Goal: Check status: Check status

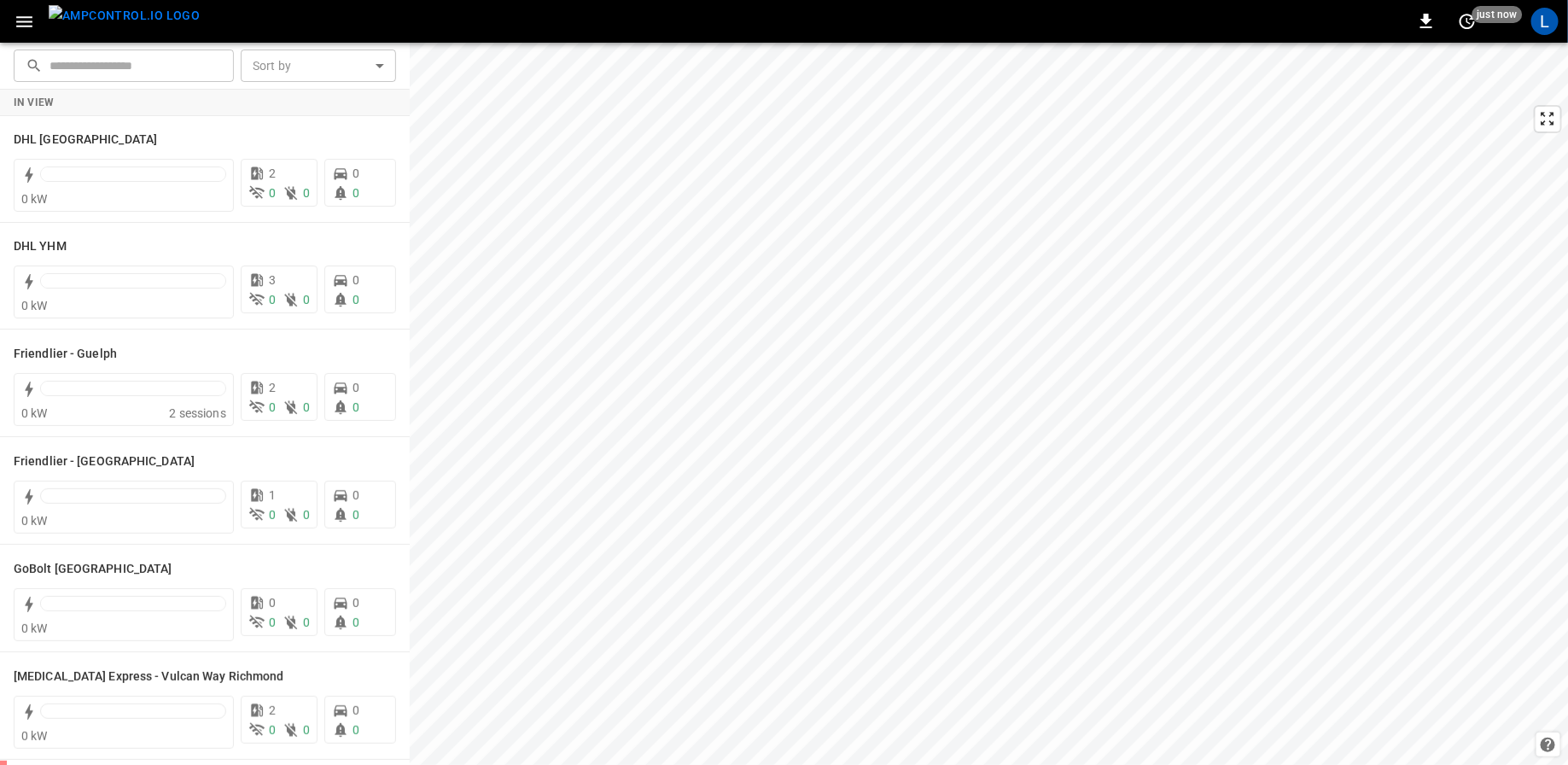
click at [24, 26] on icon "button" at bounding box center [24, 22] width 16 height 11
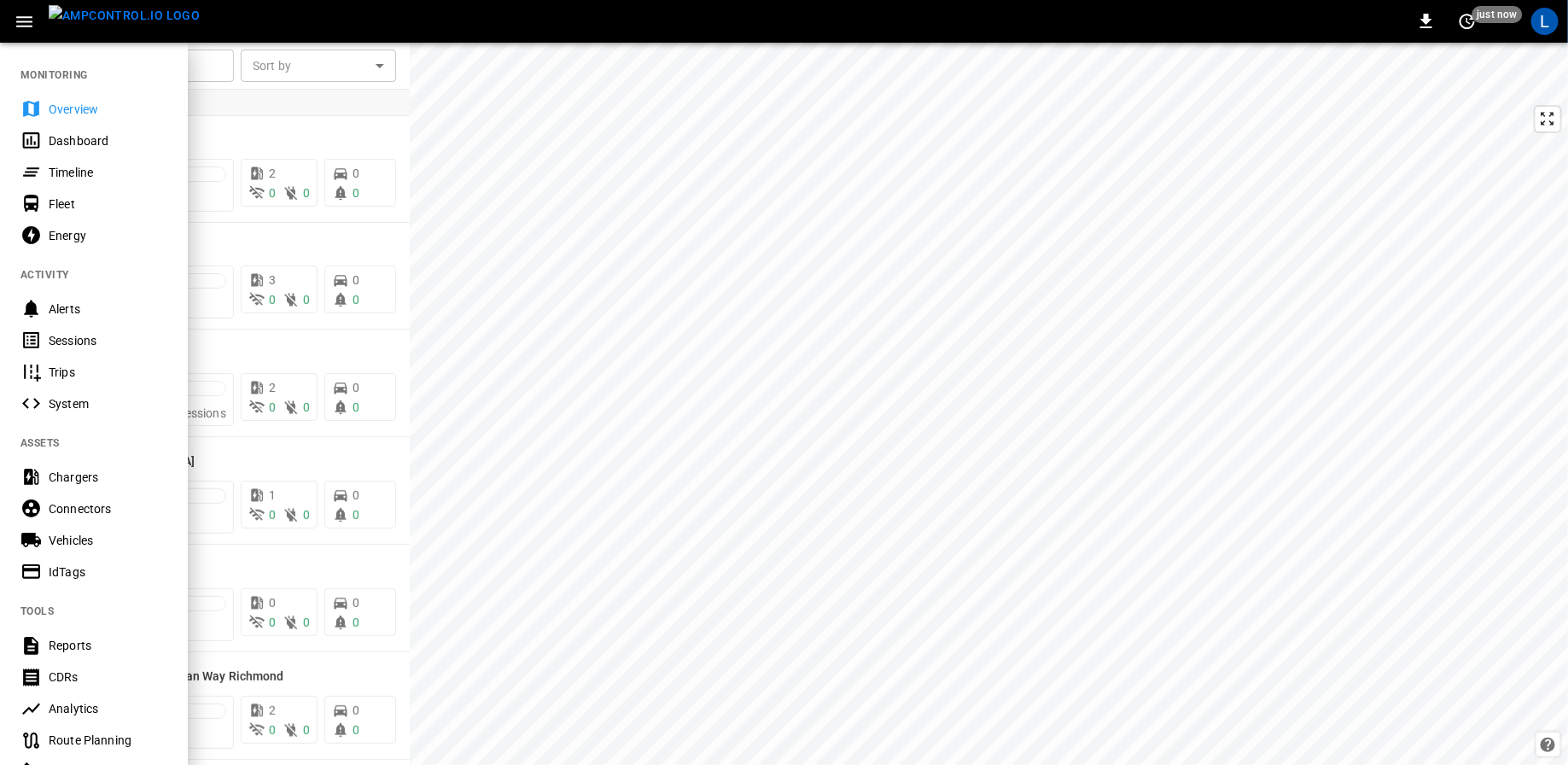
click at [215, 115] on div at bounding box center [784, 382] width 1568 height 765
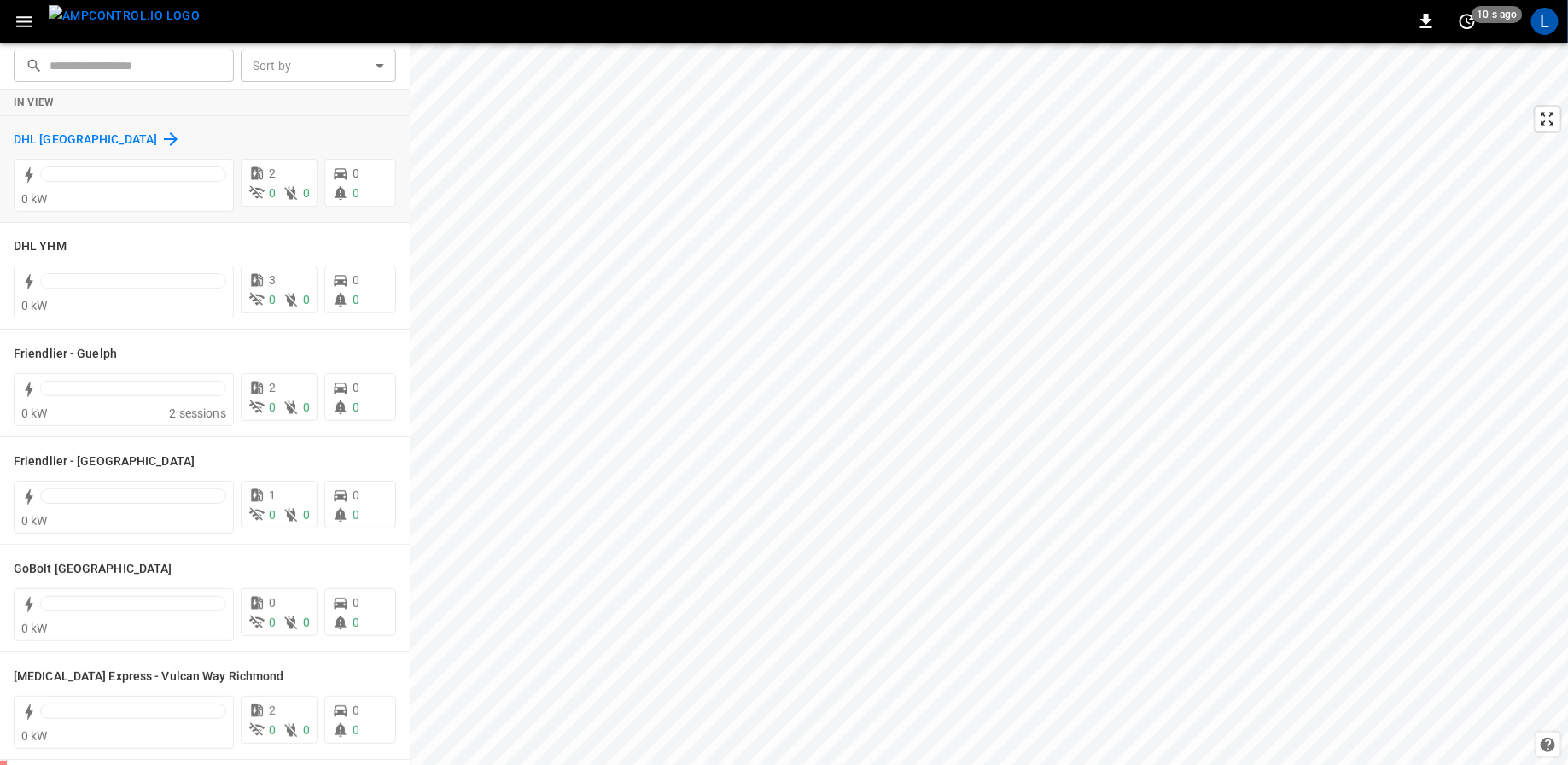
click at [70, 136] on h6 "DHL [GEOGRAPHIC_DATA]" at bounding box center [85, 140] width 144 height 19
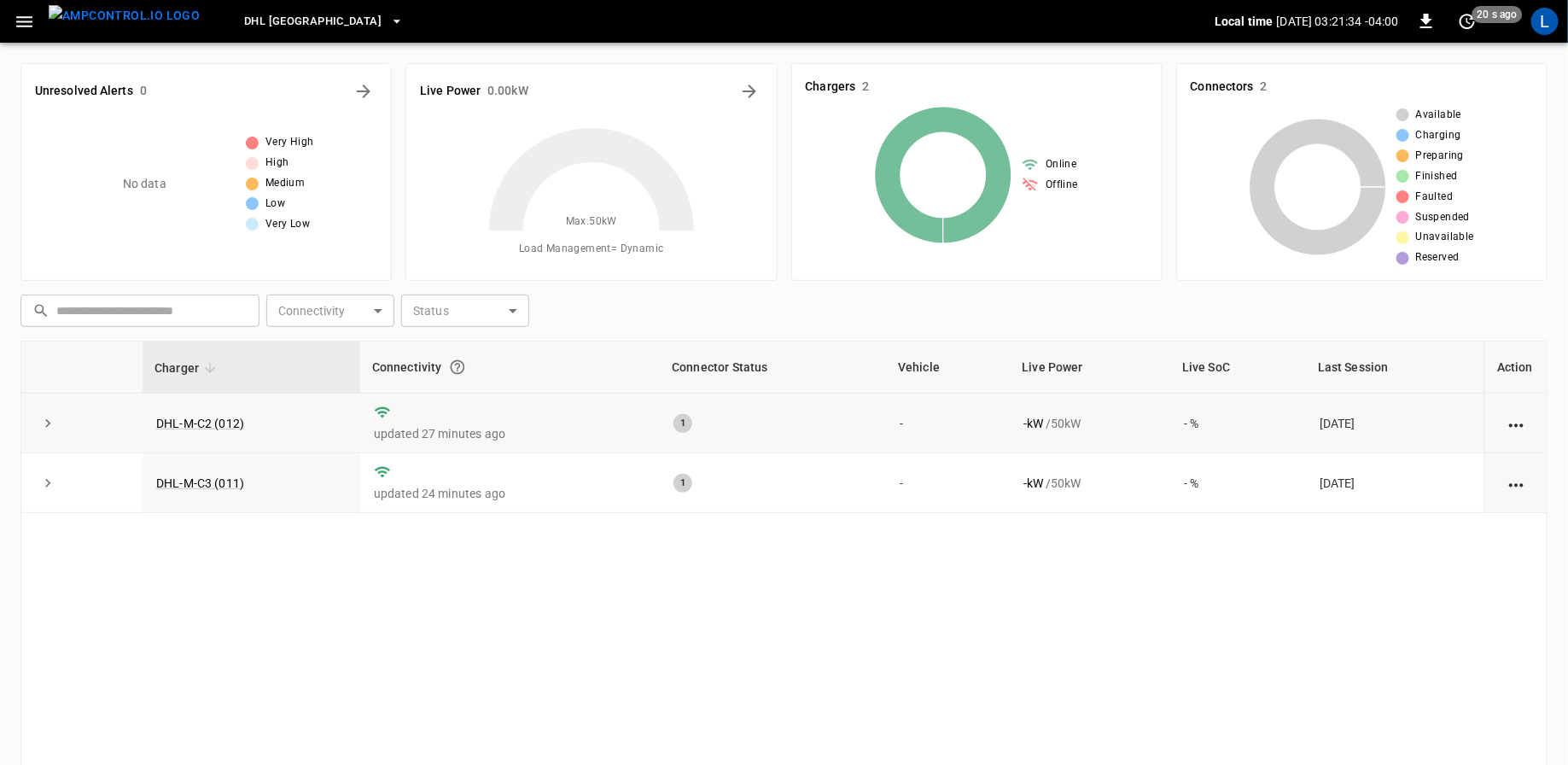
click at [1519, 423] on icon "action cell options" at bounding box center [1516, 425] width 21 height 21
click at [1301, 594] on div at bounding box center [784, 382] width 1568 height 765
click at [195, 418] on link "DHL-M-C2 (012)" at bounding box center [201, 423] width 95 height 21
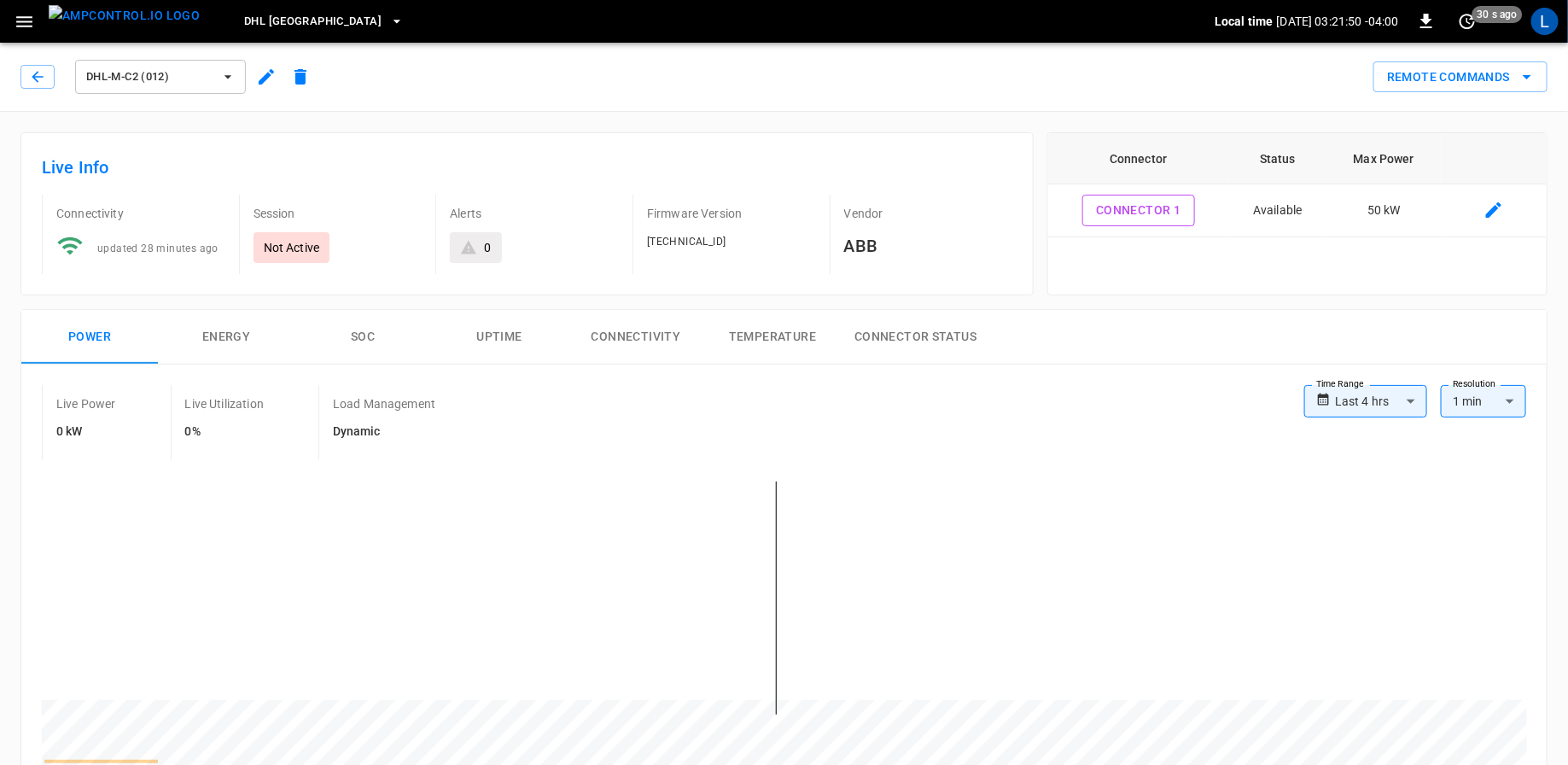
click at [483, 333] on button "Uptime" at bounding box center [499, 337] width 137 height 54
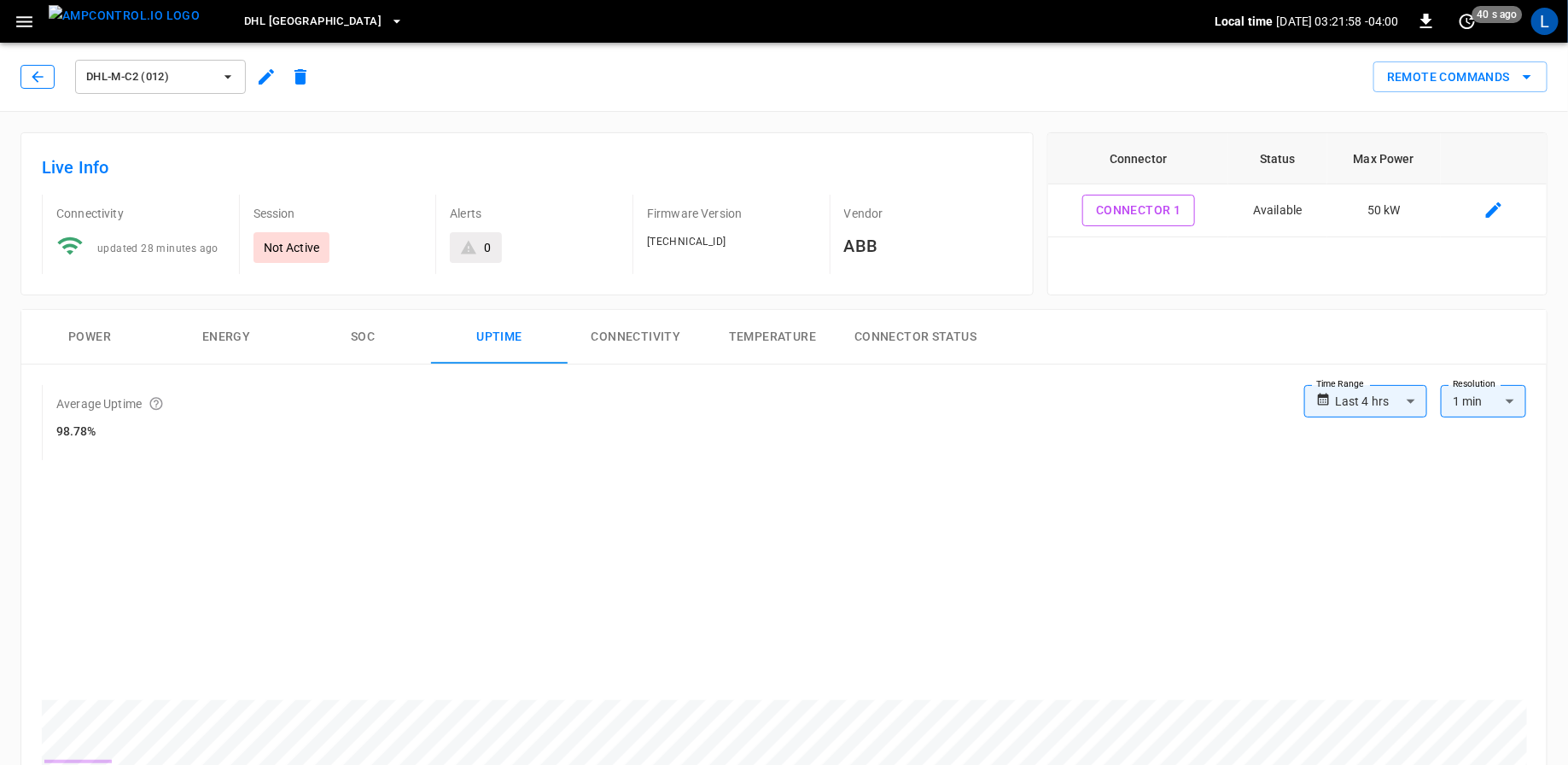
click at [30, 77] on icon "button" at bounding box center [38, 77] width 17 height 17
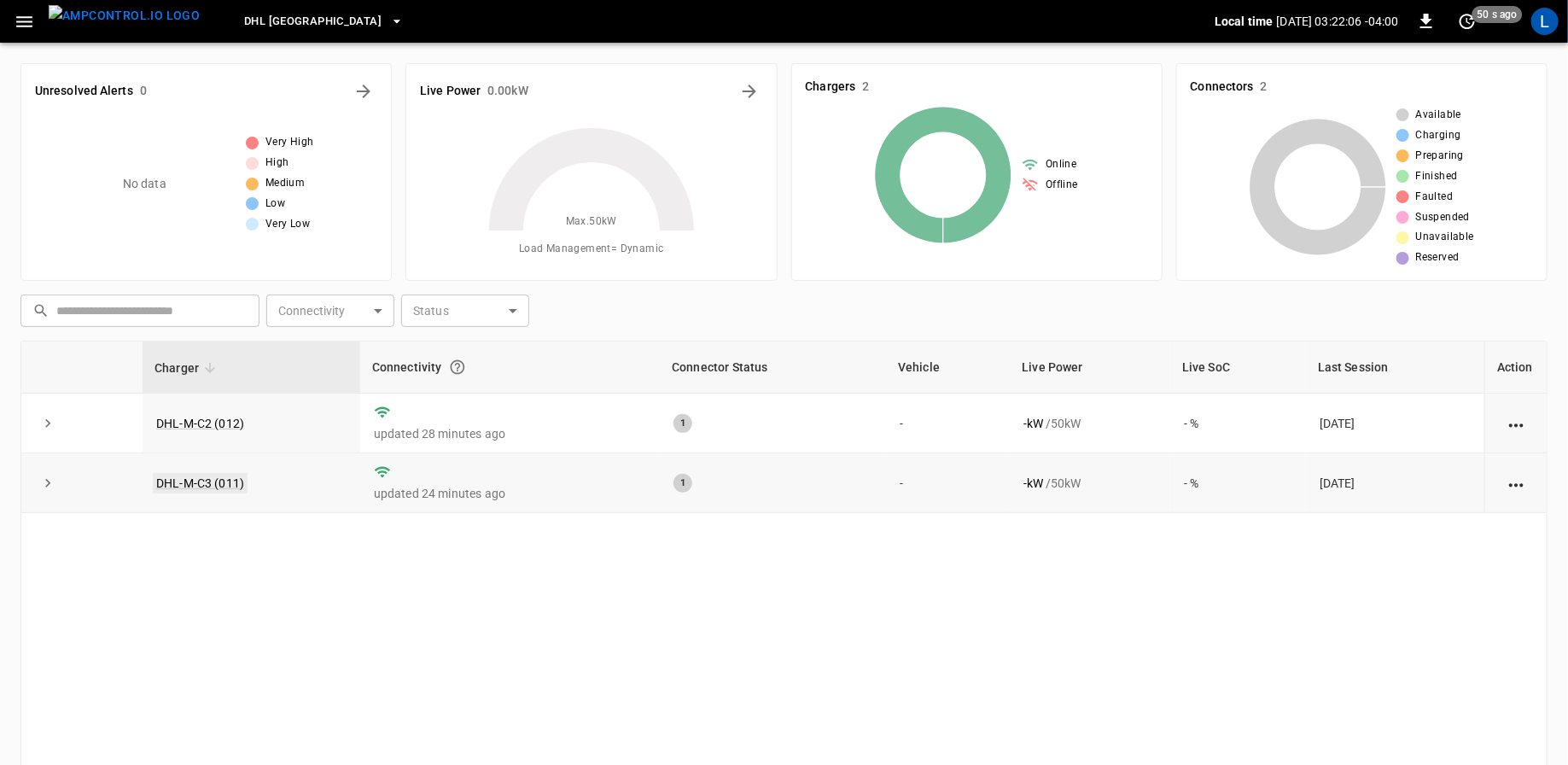
click at [216, 481] on link "DHL-M-C3 (011)" at bounding box center [201, 483] width 95 height 21
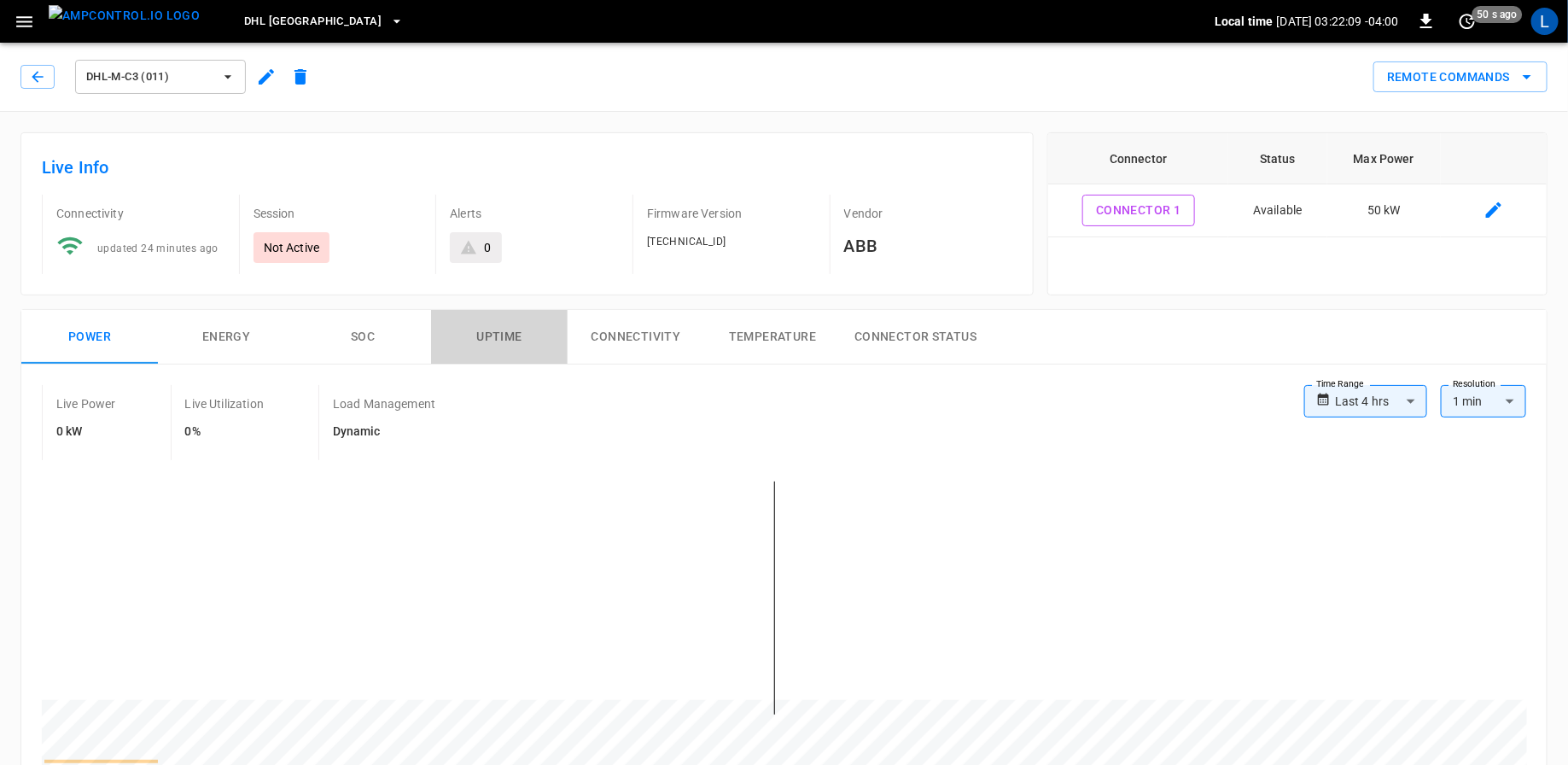
click at [505, 332] on button "Uptime" at bounding box center [499, 337] width 137 height 54
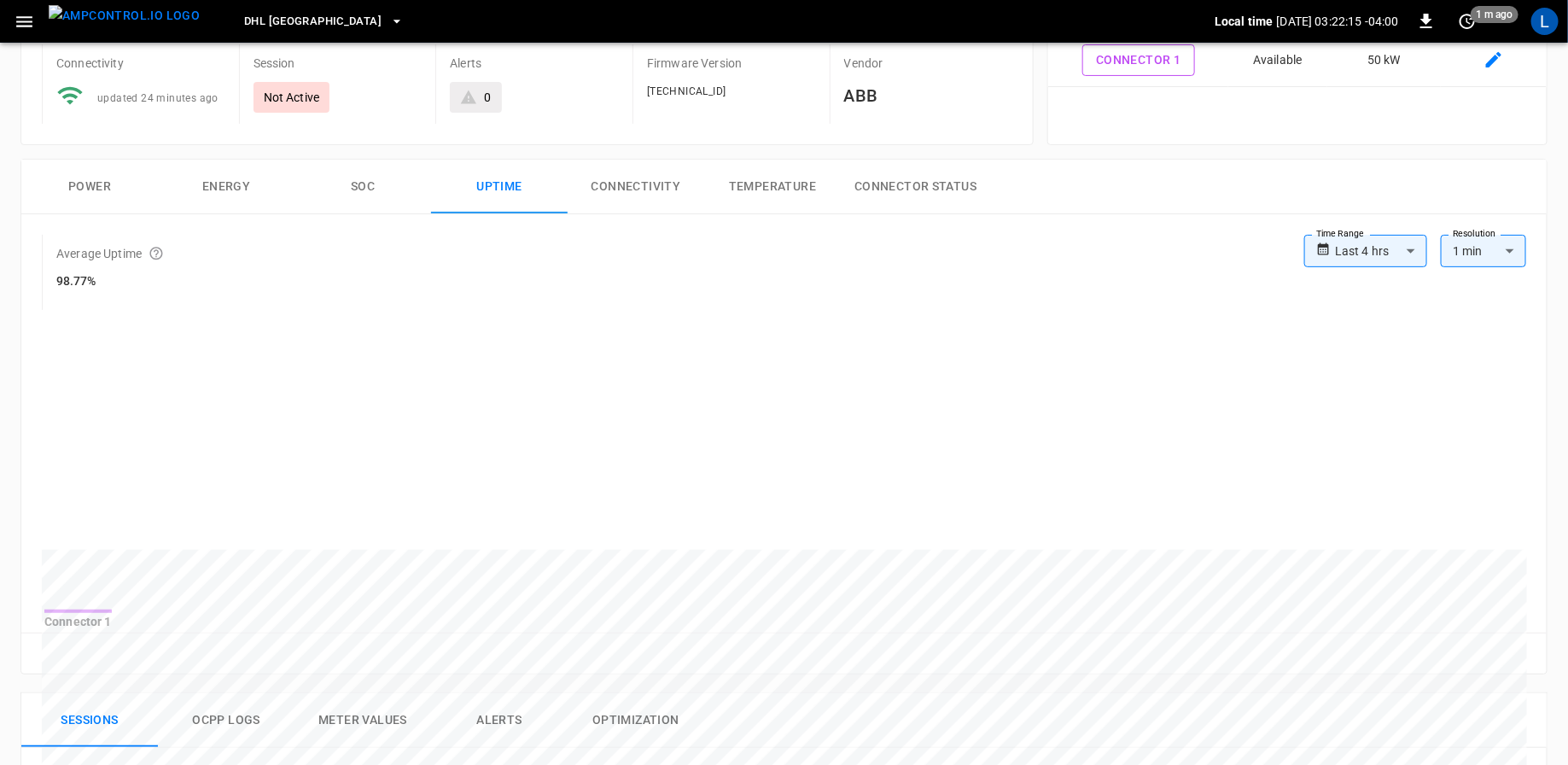
scroll to position [149, 0]
click at [1362, 247] on body "**********" at bounding box center [784, 638] width 1568 height 1574
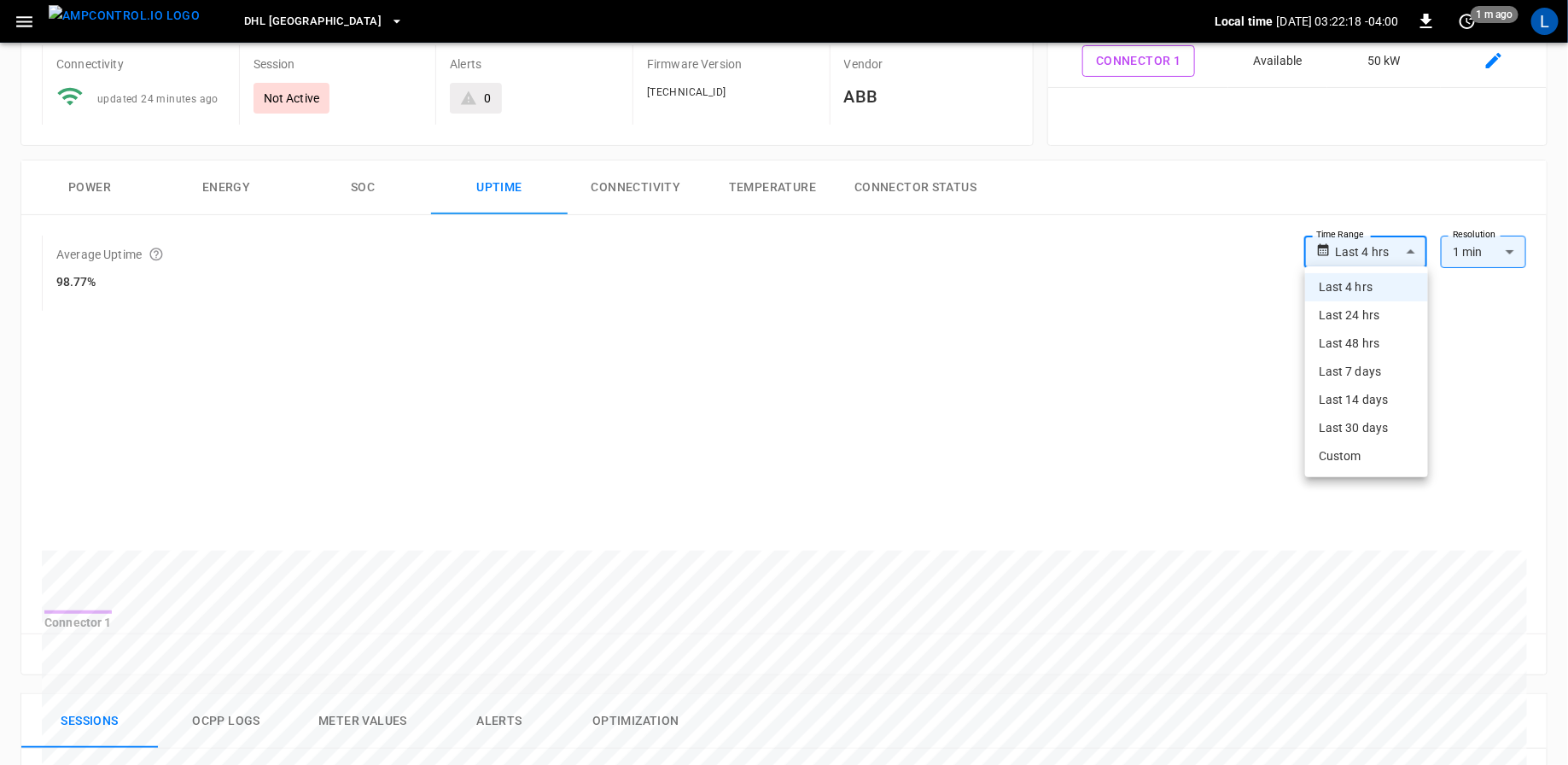
click at [1360, 435] on li "Last 30 days" at bounding box center [1365, 428] width 123 height 29
type input "**********"
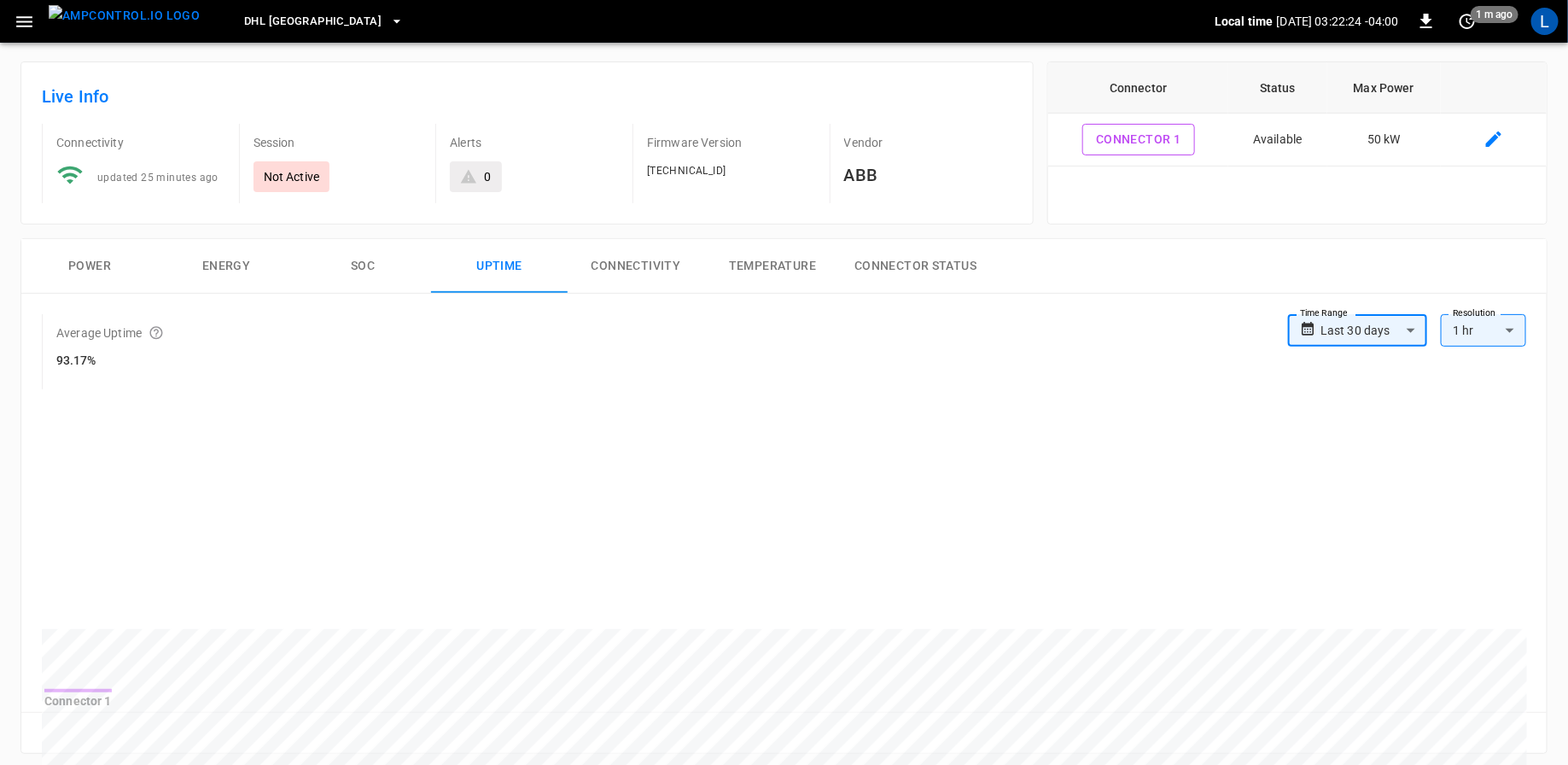
scroll to position [77, 0]
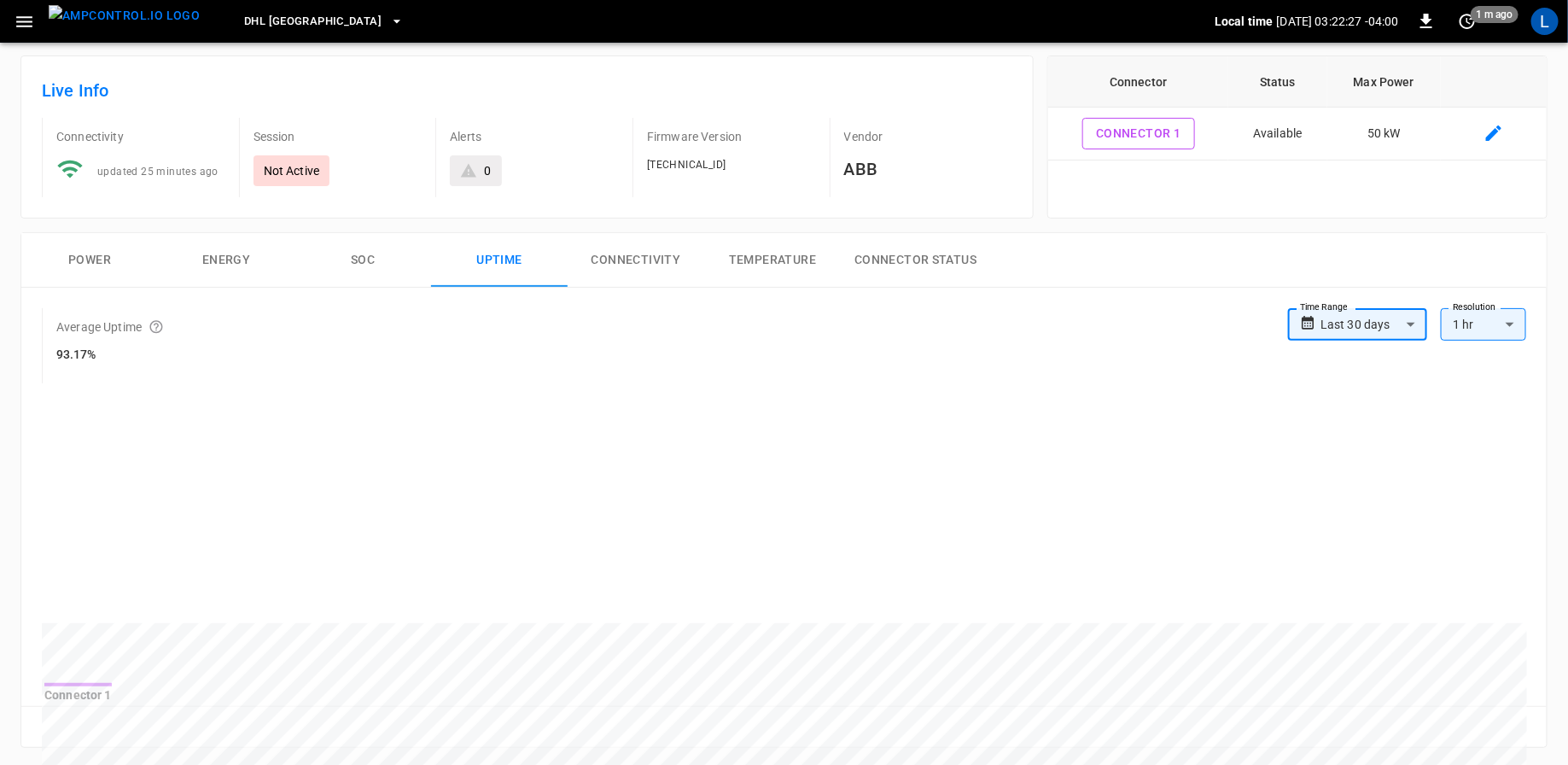
click at [1485, 329] on body "**********" at bounding box center [784, 710] width 1568 height 1574
click at [1482, 419] on li "1 week" at bounding box center [1484, 417] width 86 height 29
type input "**"
click at [299, 10] on button "DHL [GEOGRAPHIC_DATA]" at bounding box center [323, 21] width 173 height 33
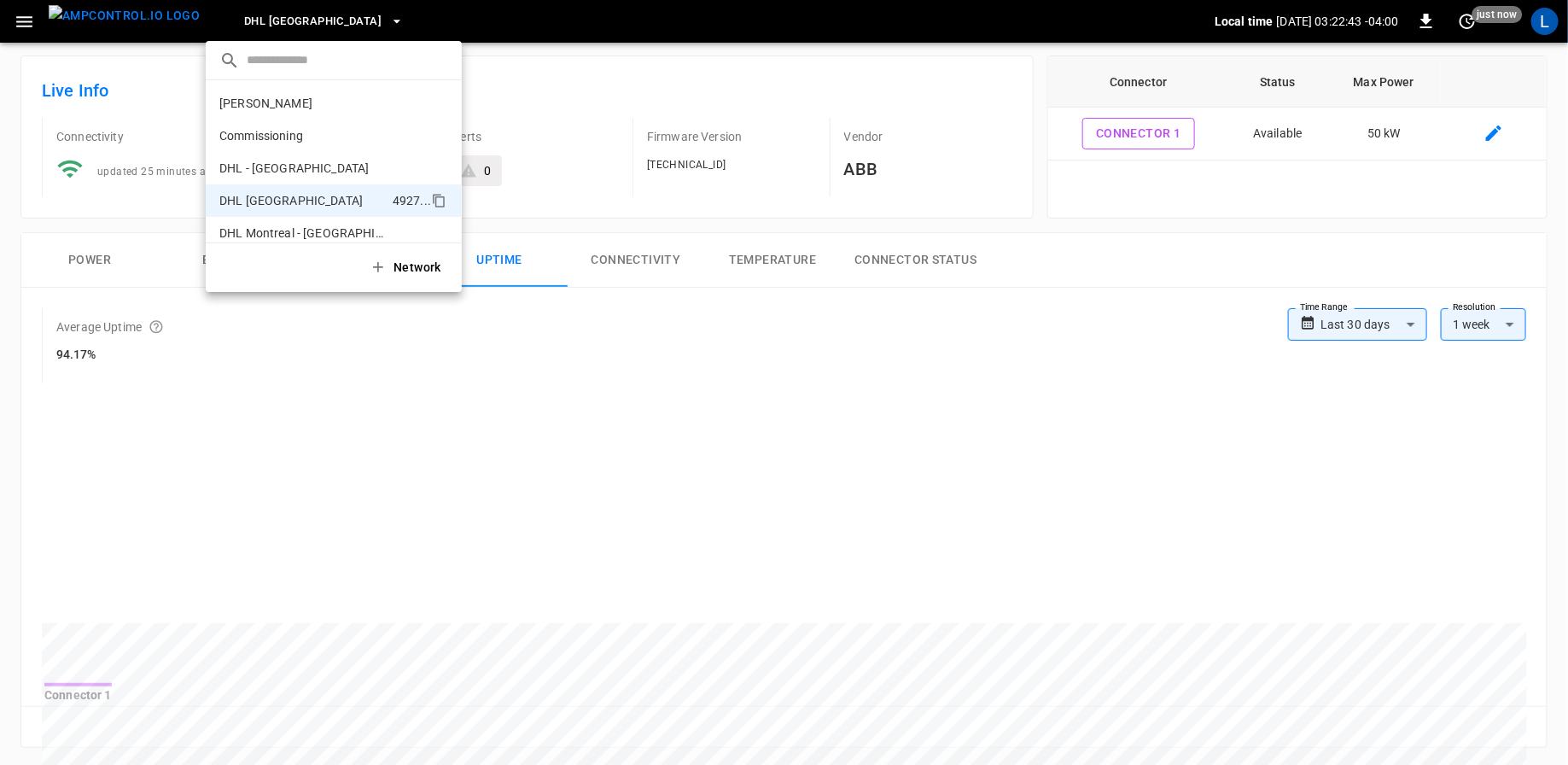
scroll to position [92, 0]
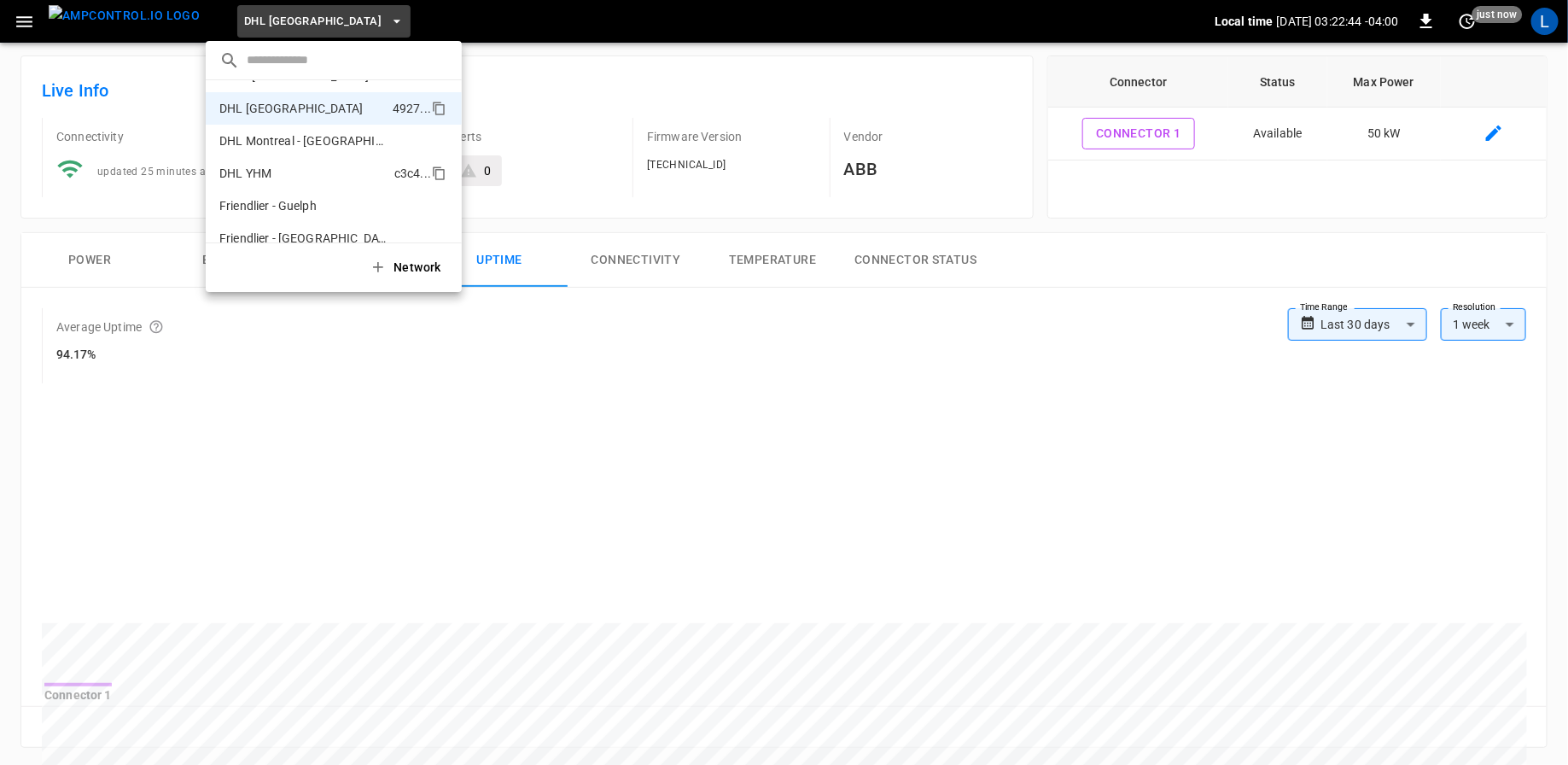
click at [260, 175] on p "DHL YHM" at bounding box center [303, 173] width 168 height 17
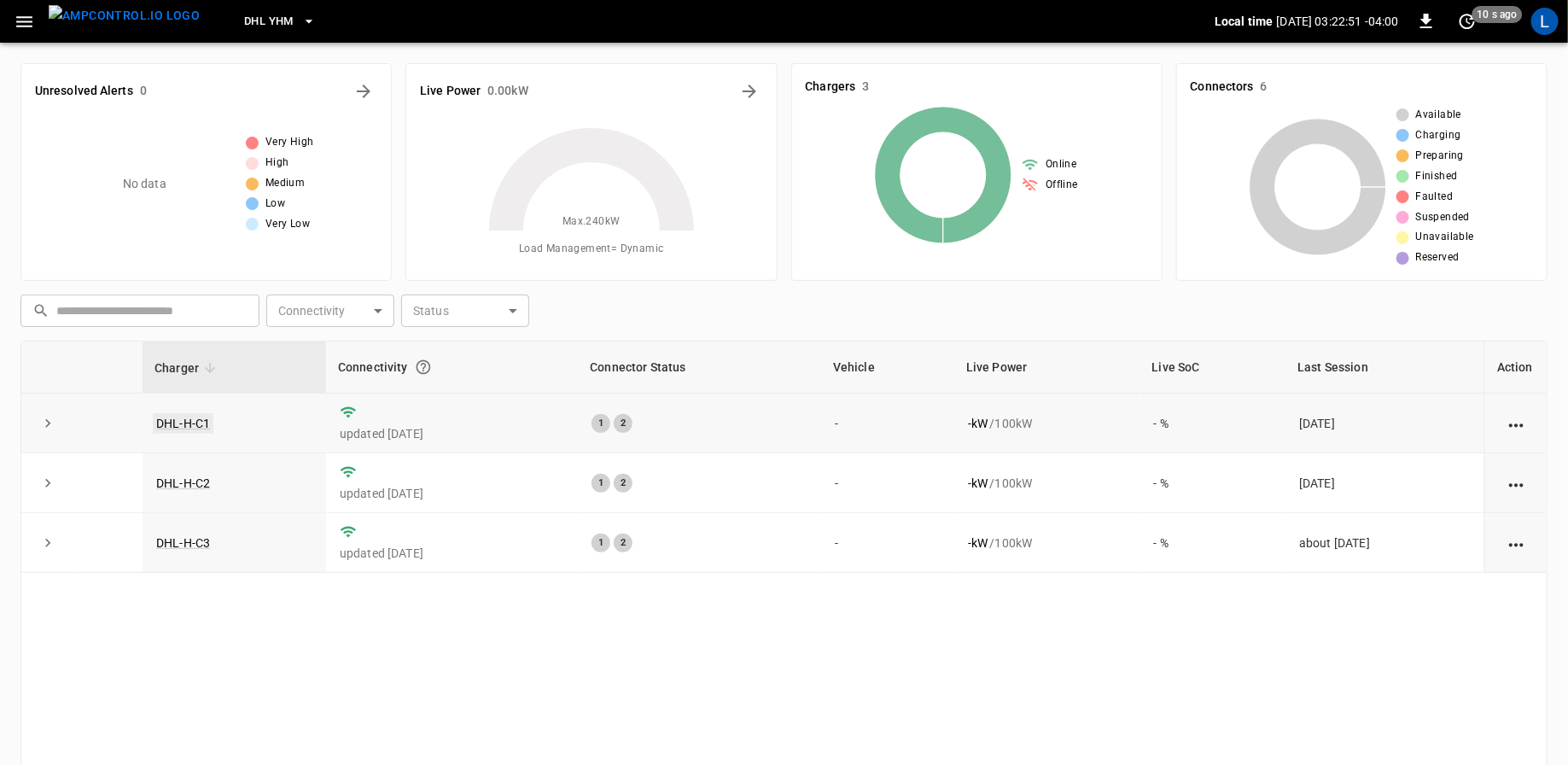
click at [191, 426] on link "DHL-H-C1" at bounding box center [184, 423] width 61 height 21
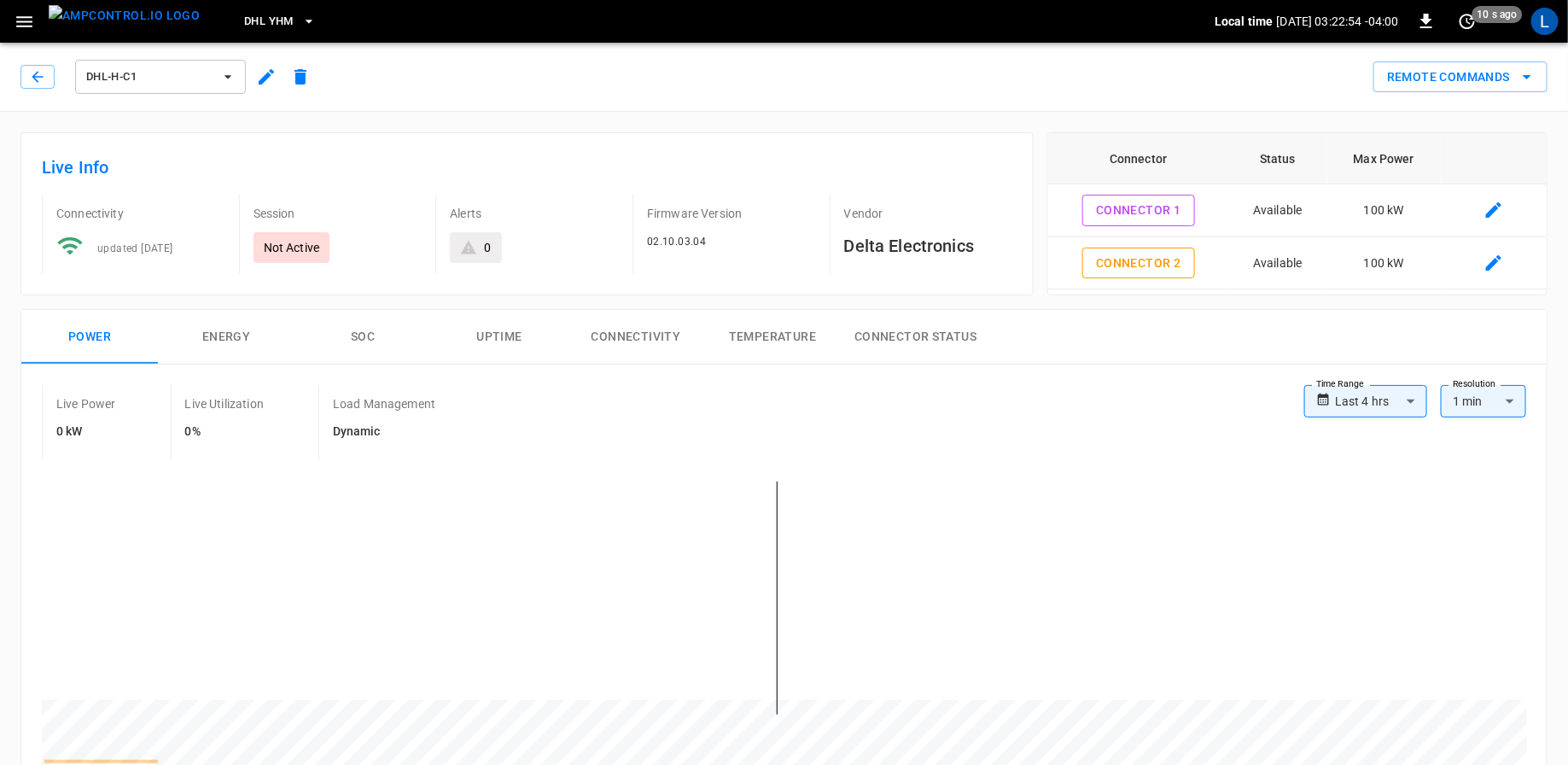
click at [512, 338] on button "Uptime" at bounding box center [499, 337] width 137 height 54
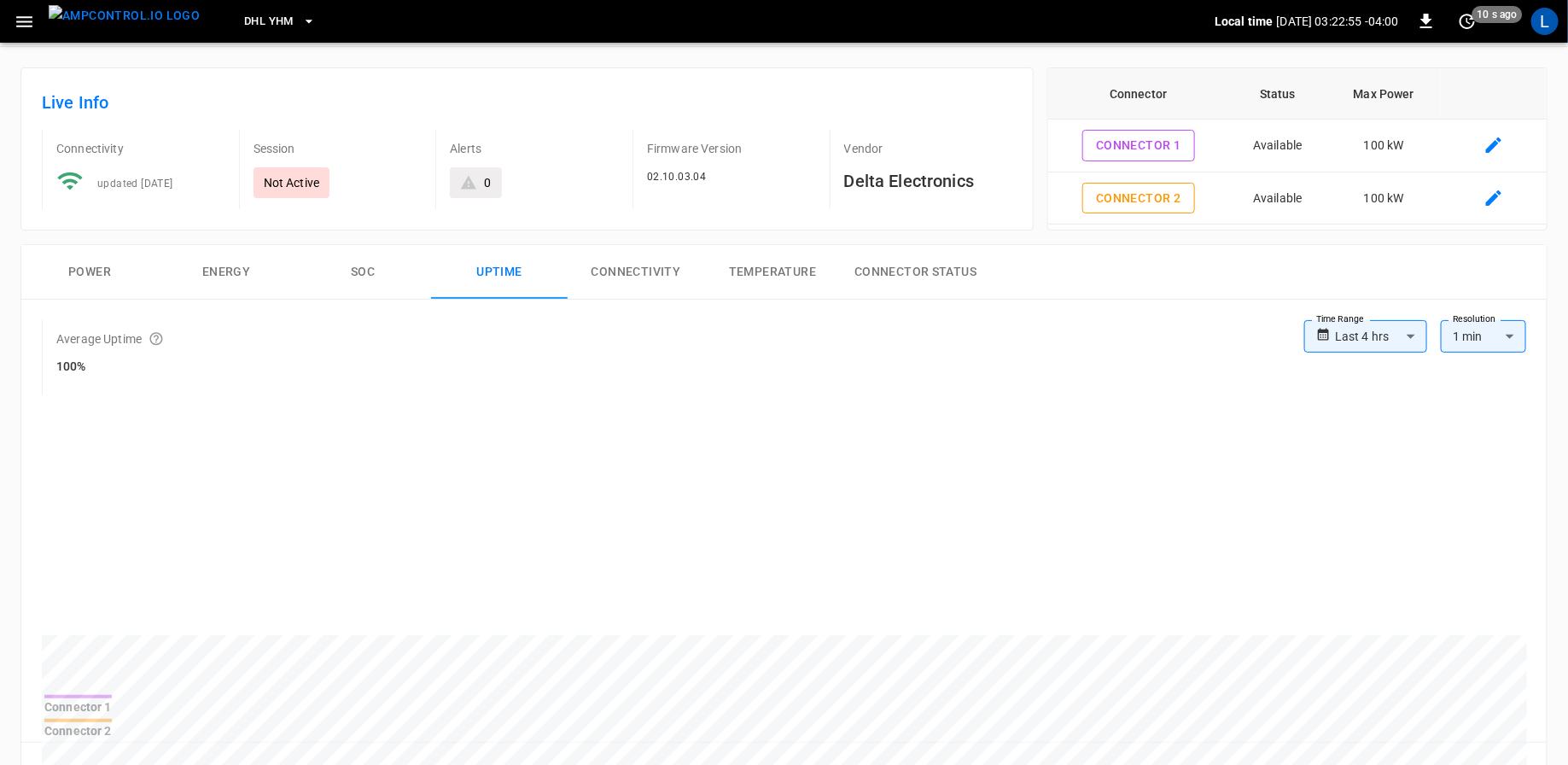
scroll to position [88, 0]
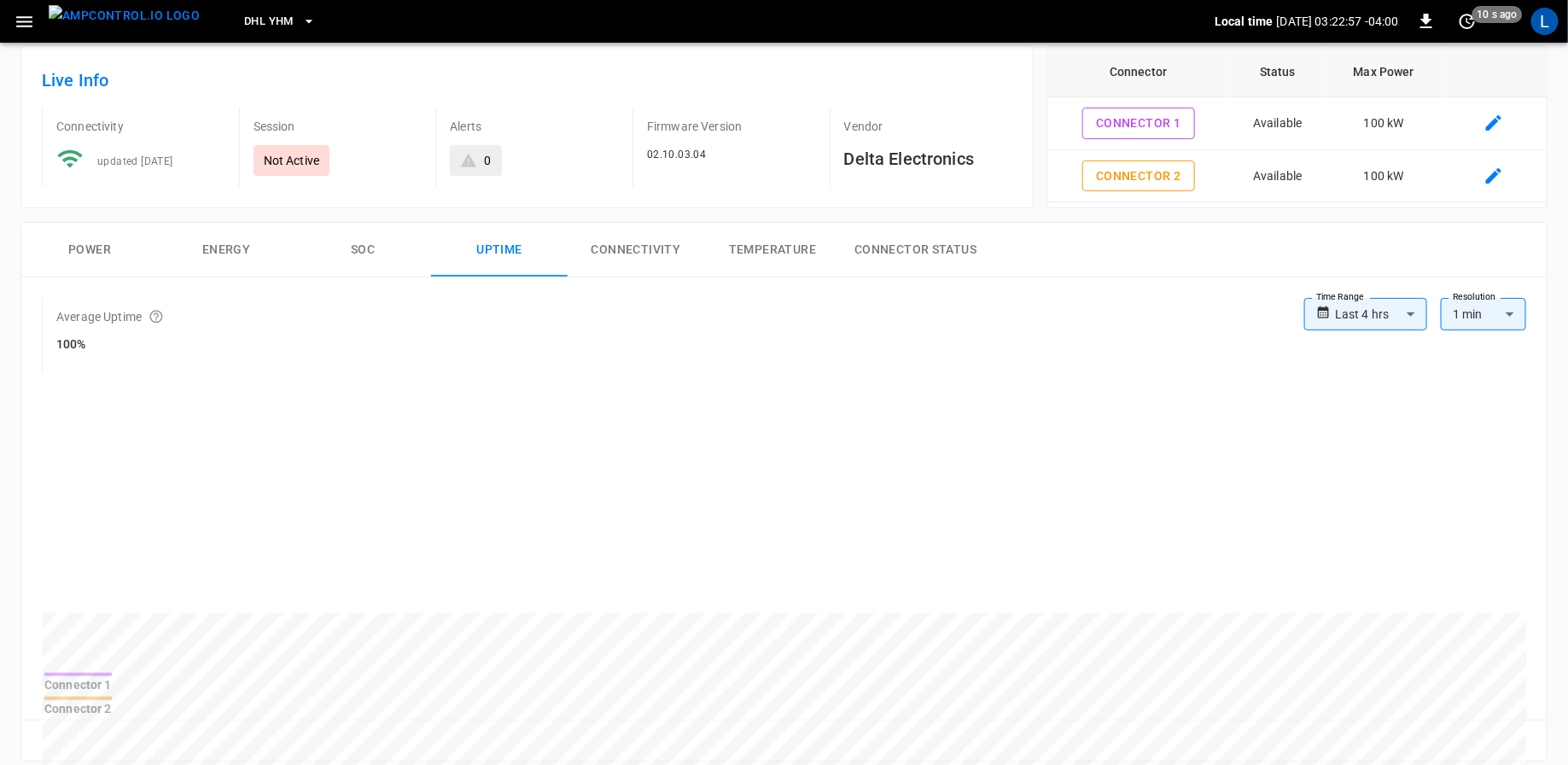
click at [1345, 321] on body "**********" at bounding box center [784, 711] width 1568 height 1598
click at [1355, 487] on li "Last 30 days" at bounding box center [1365, 491] width 123 height 29
type input "**********"
click at [1472, 317] on body "**********" at bounding box center [784, 711] width 1568 height 1598
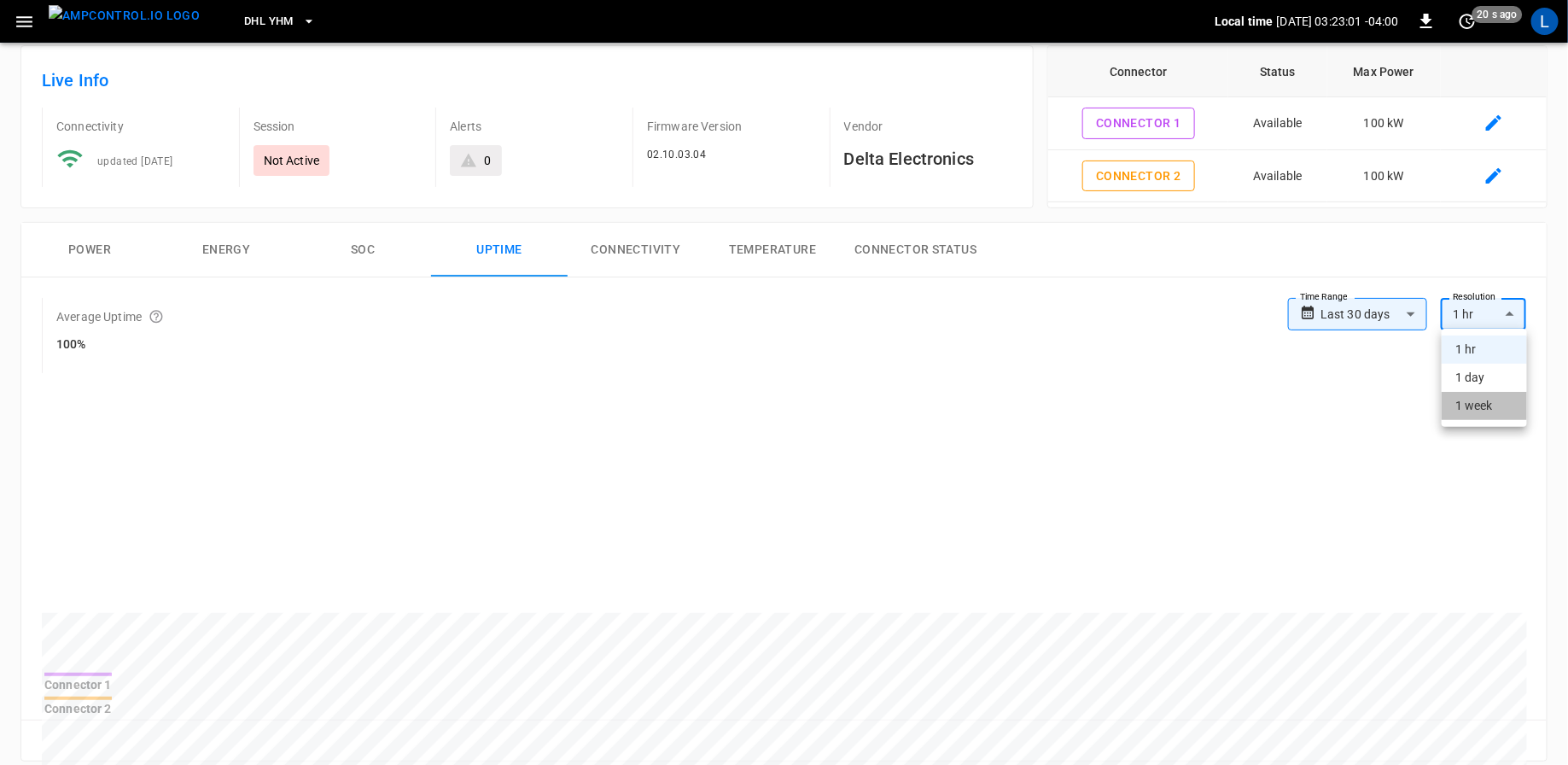
click at [1476, 405] on li "1 week" at bounding box center [1484, 406] width 86 height 29
type input "**"
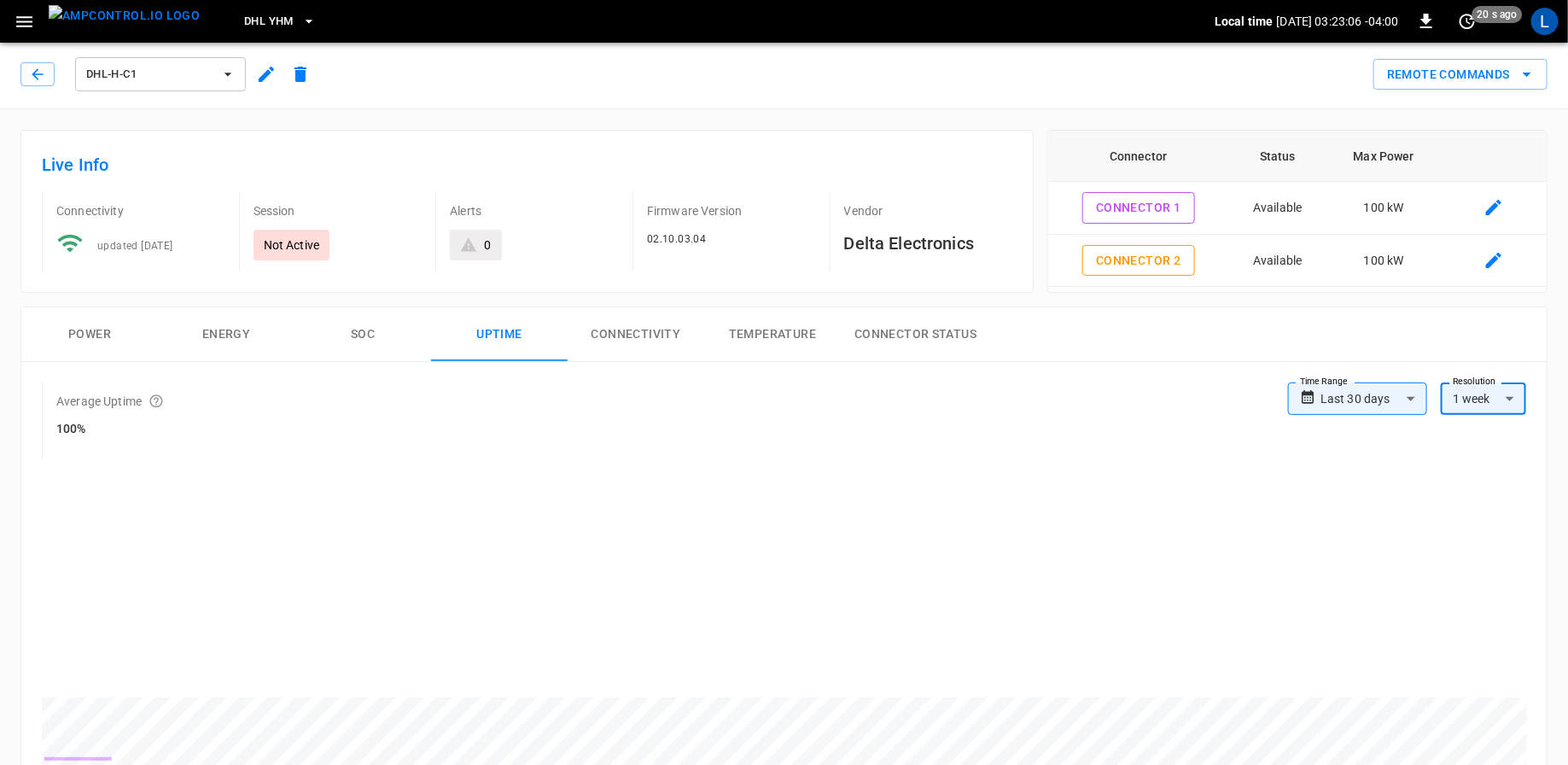
scroll to position [0, 0]
click at [24, 20] on icon "button" at bounding box center [24, 22] width 21 height 21
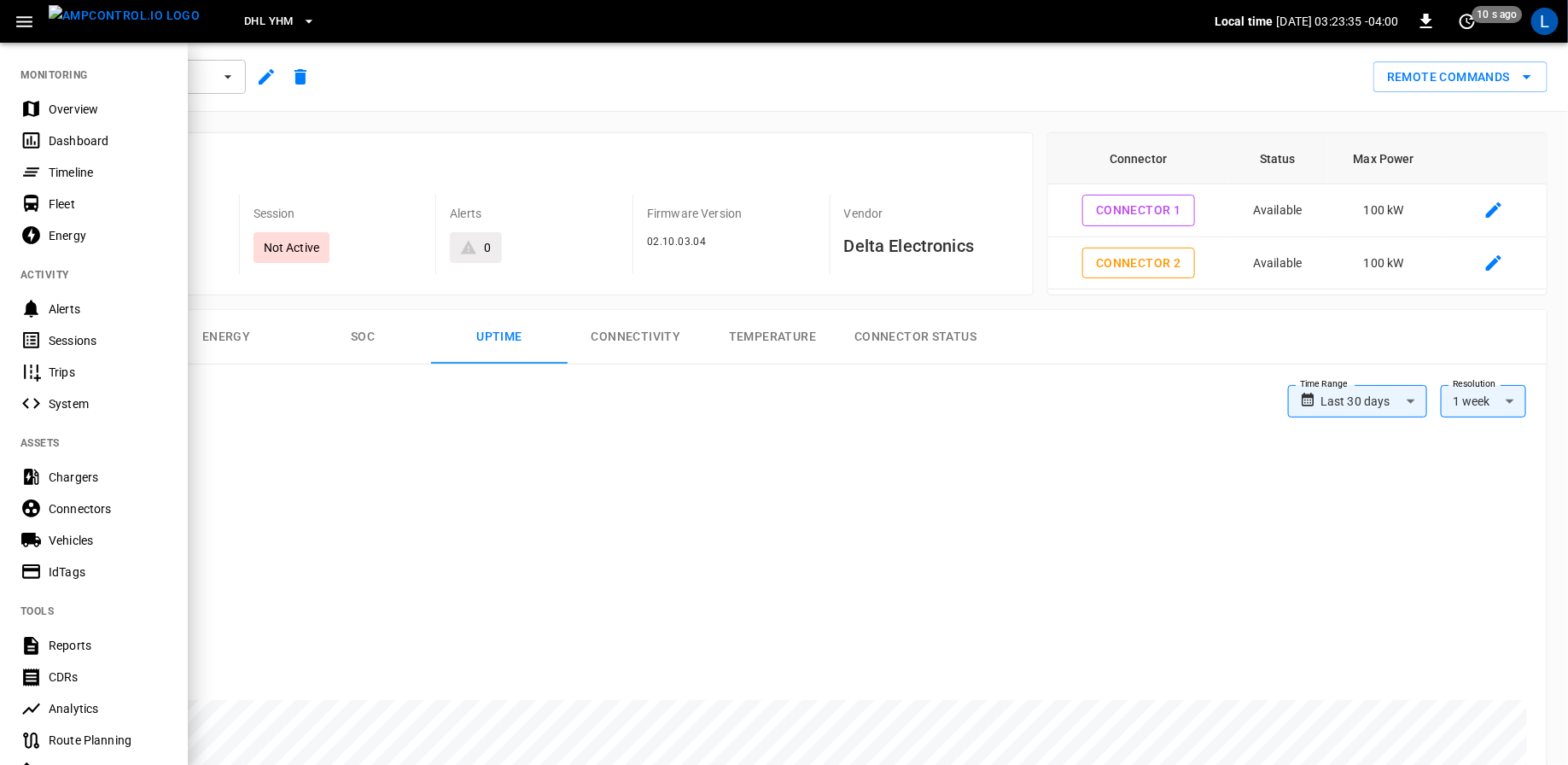
click at [73, 649] on div "Reports" at bounding box center [107, 645] width 119 height 17
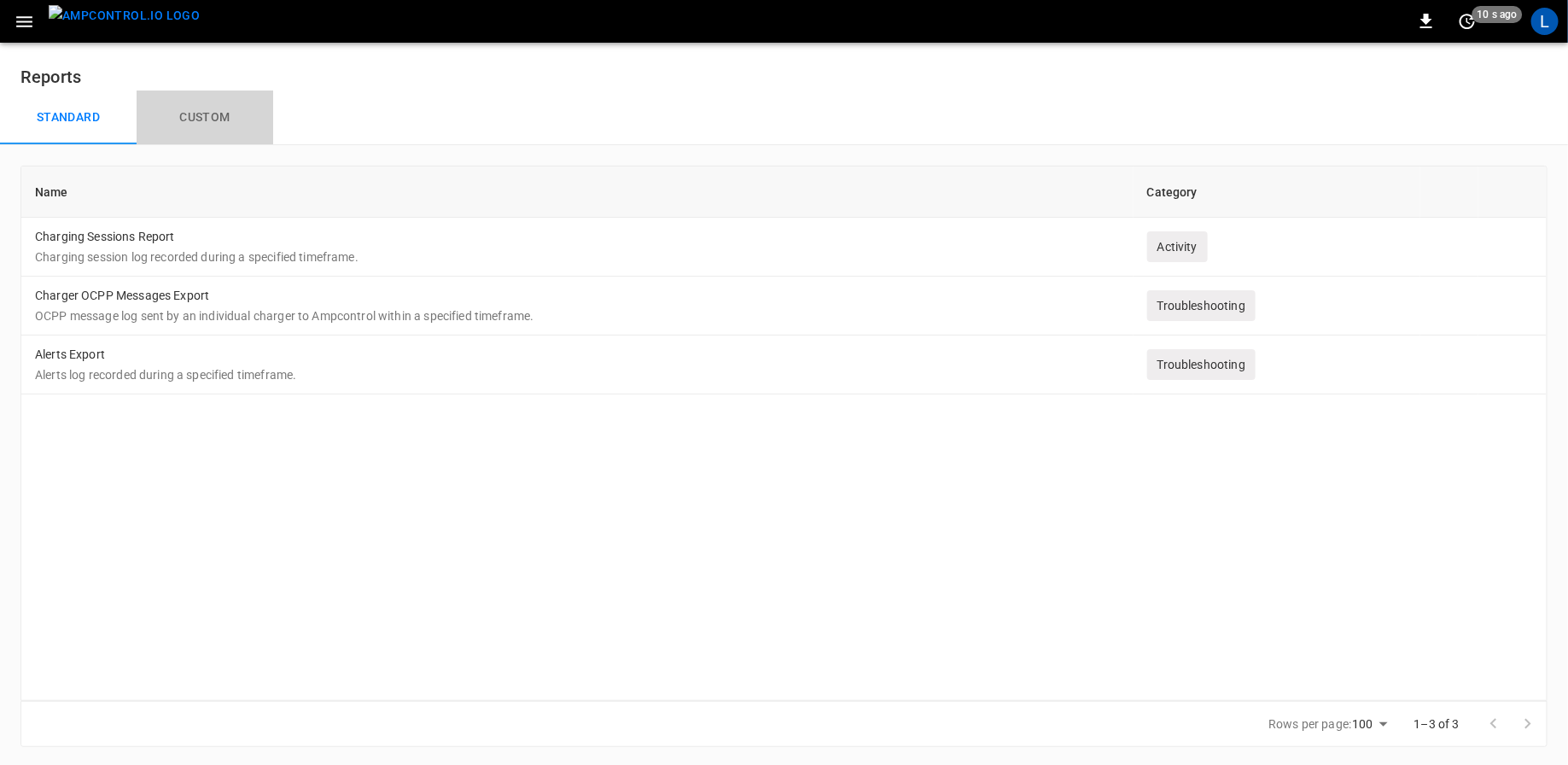
click at [201, 121] on button "Custom" at bounding box center [205, 117] width 137 height 54
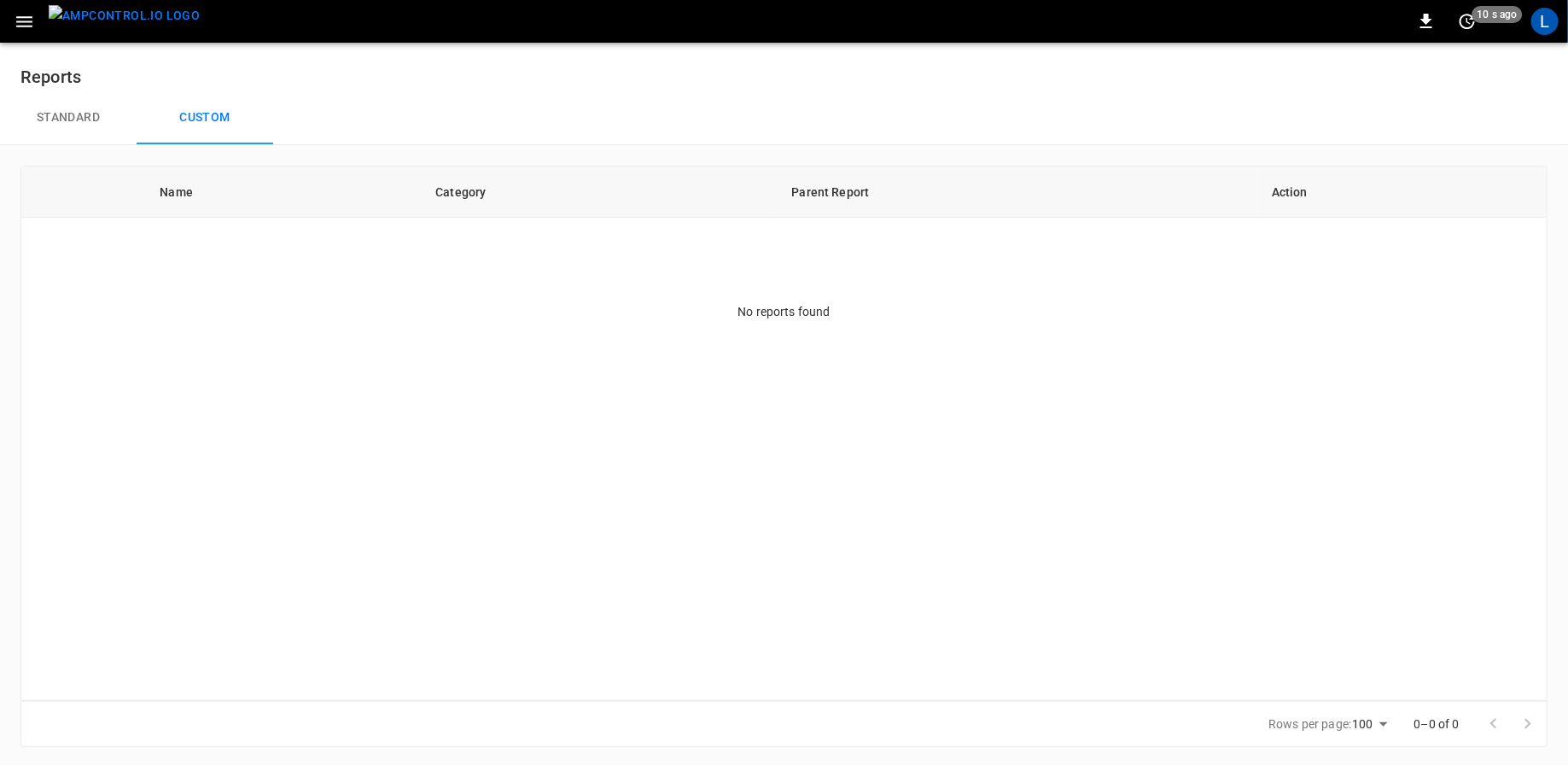
click at [94, 123] on button "Standard" at bounding box center [68, 117] width 137 height 54
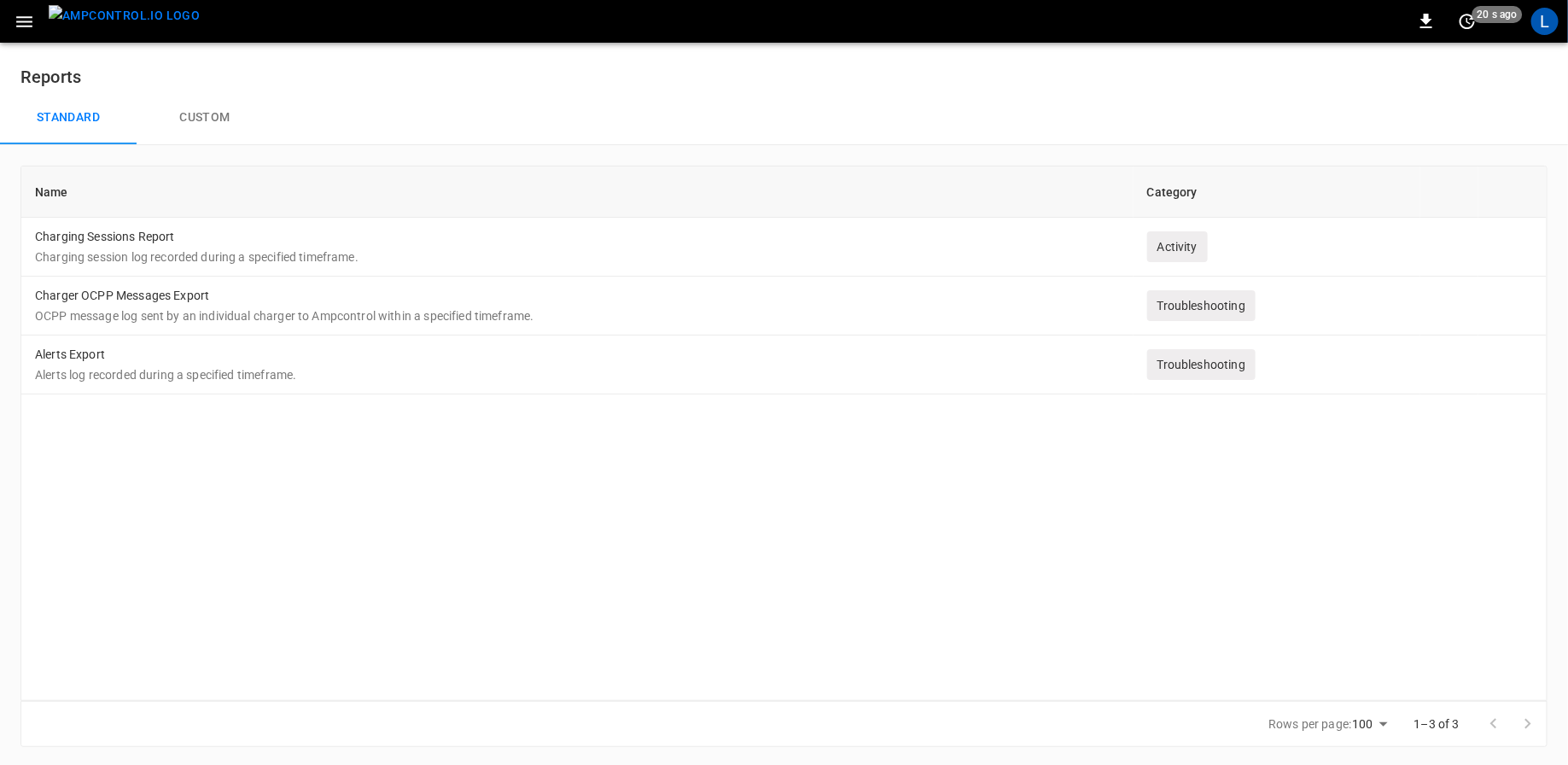
click at [29, 23] on icon "button" at bounding box center [24, 22] width 21 height 21
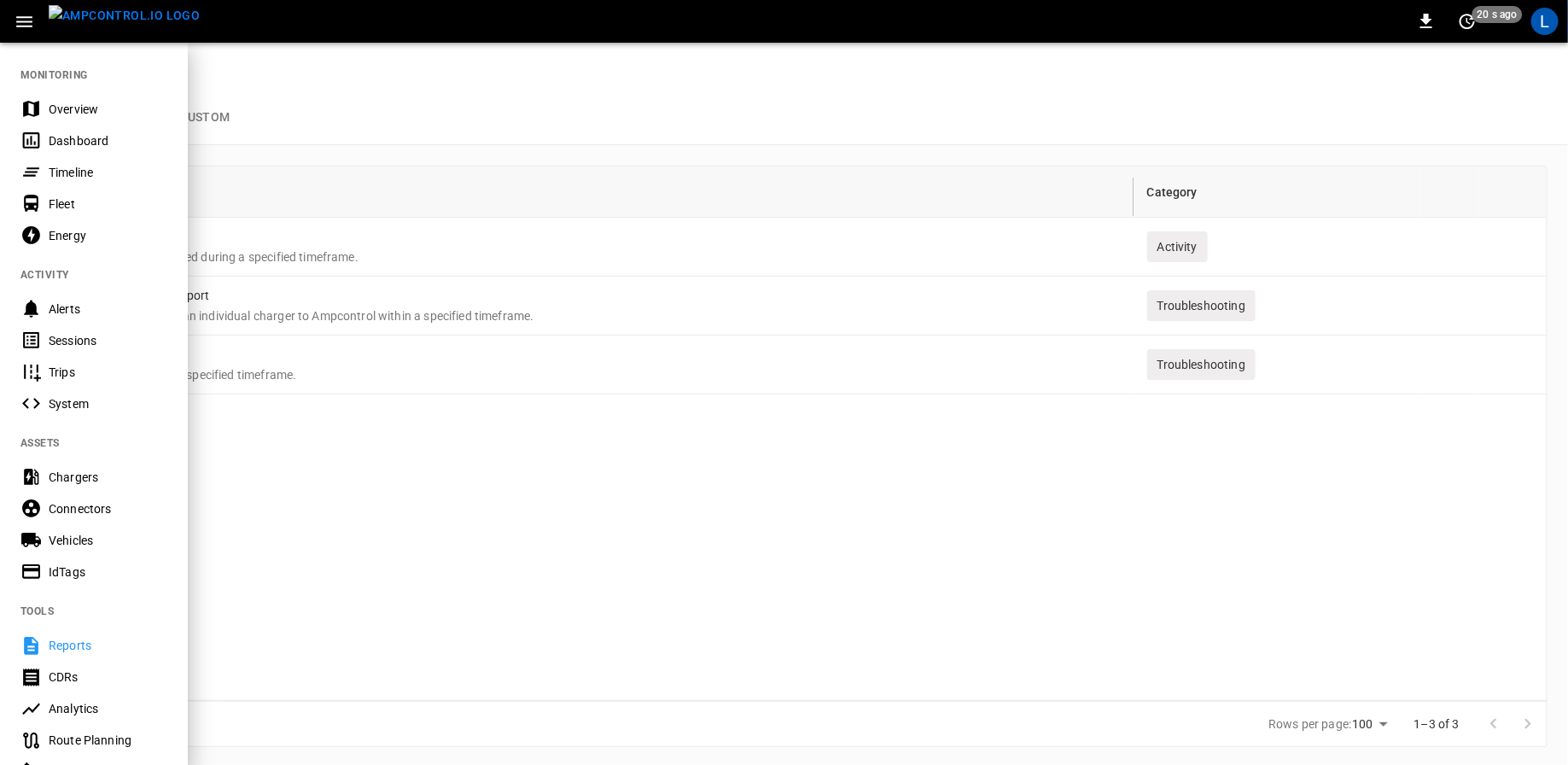
click at [107, 27] on img "menu" at bounding box center [124, 15] width 151 height 21
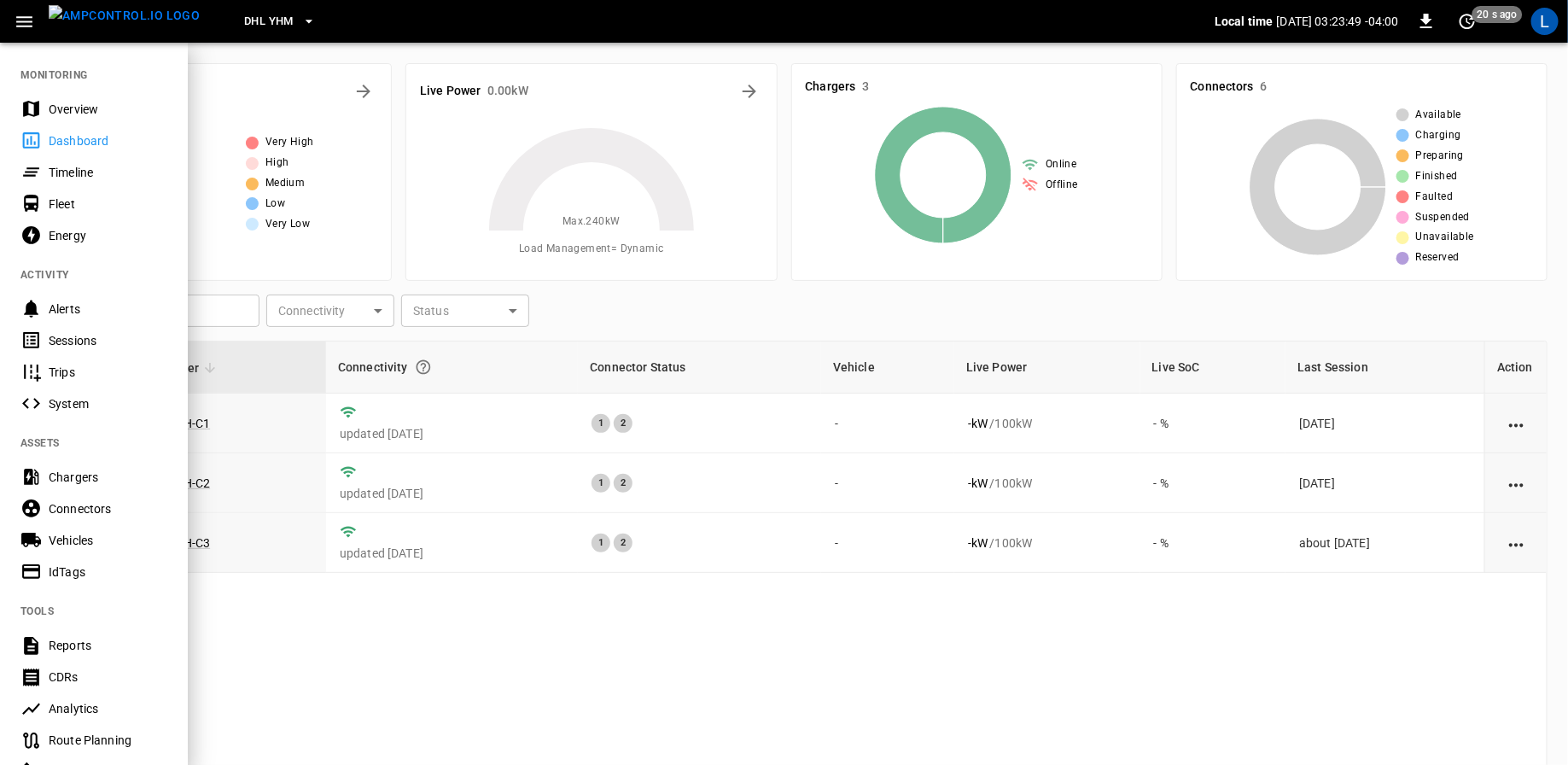
click at [110, 18] on img "menu" at bounding box center [124, 15] width 151 height 21
click at [246, 21] on span "DHL YHM" at bounding box center [269, 22] width 49 height 20
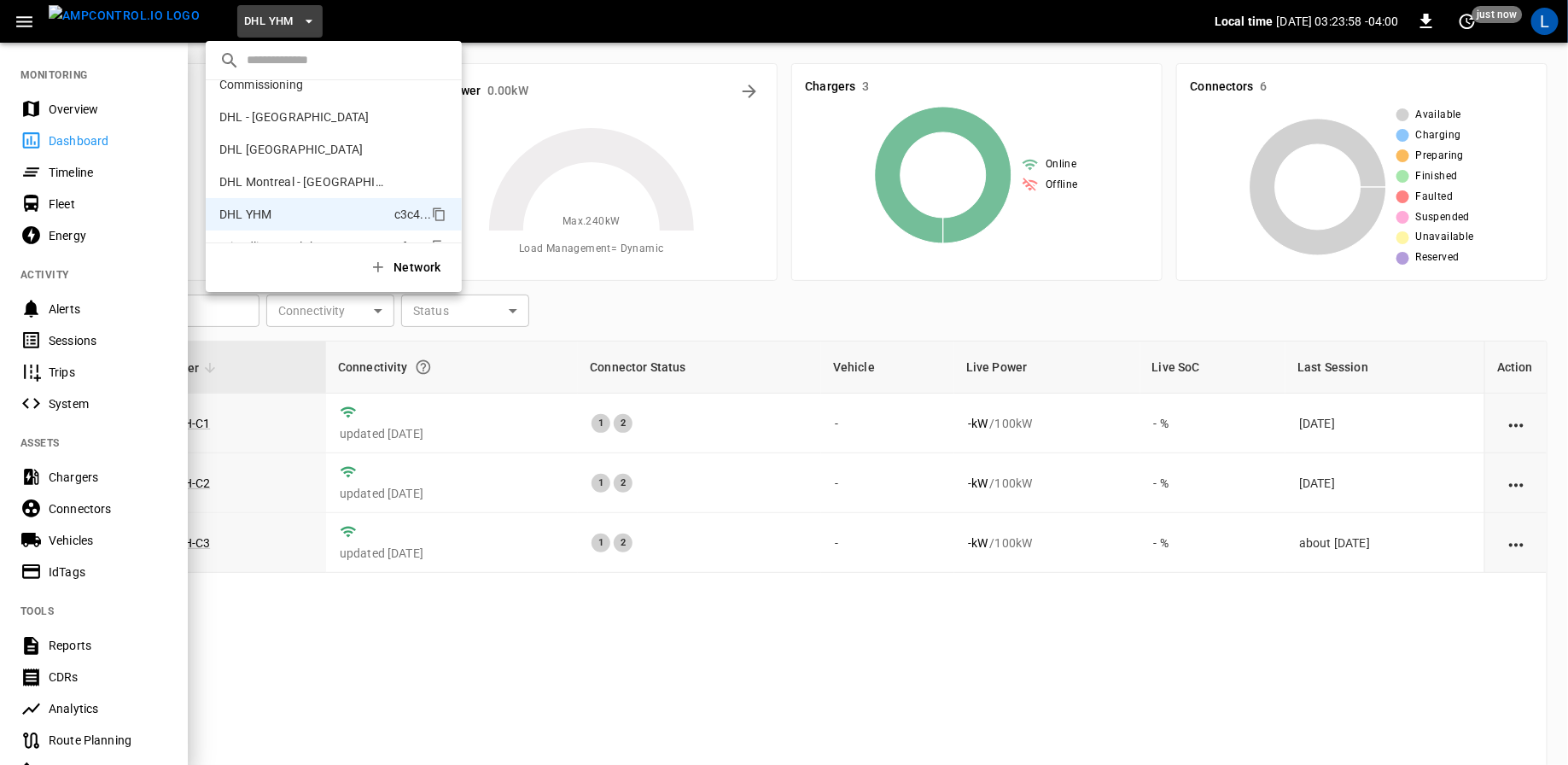
scroll to position [29, 0]
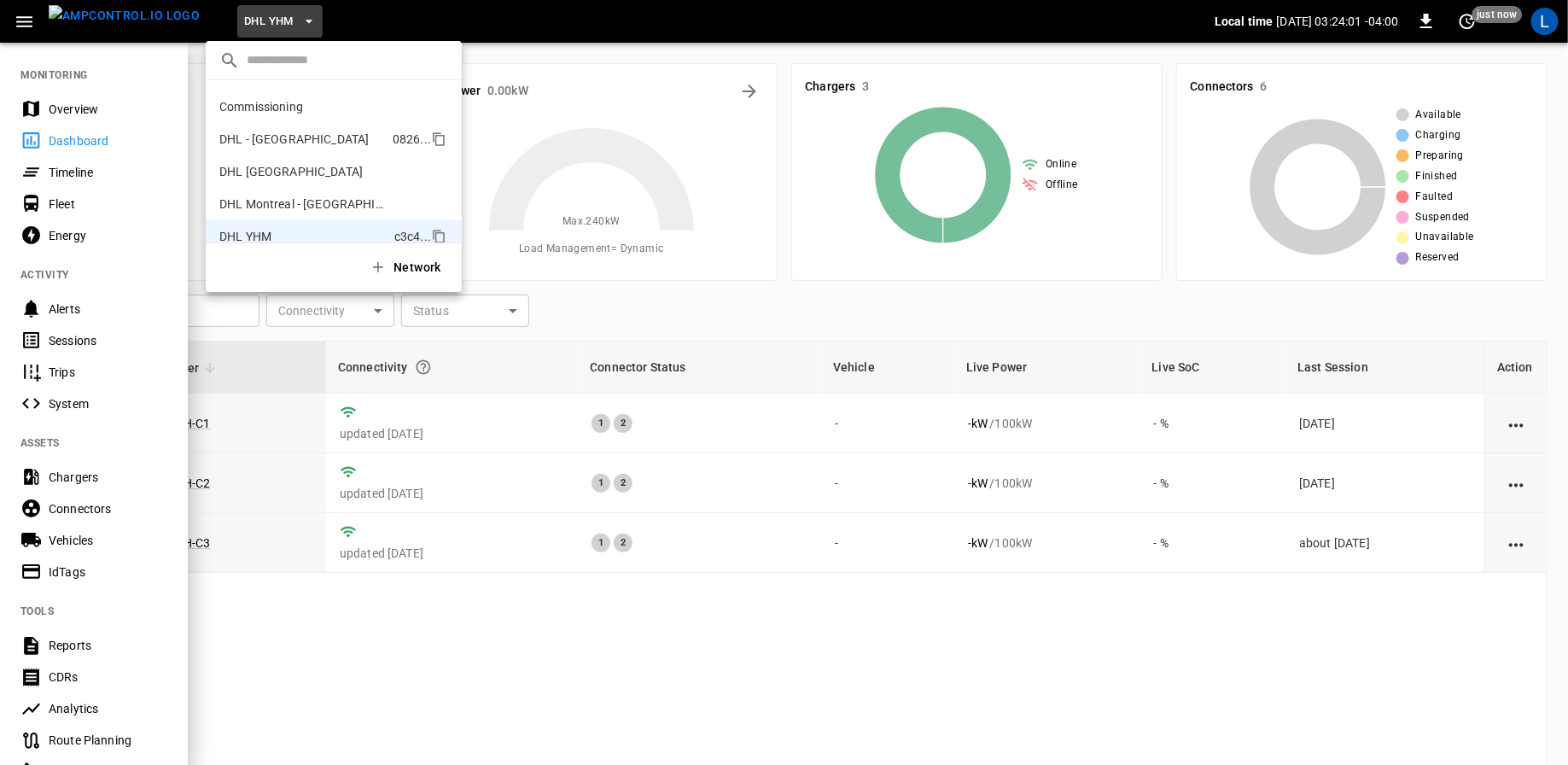
click at [273, 138] on p "DHL - [GEOGRAPHIC_DATA]" at bounding box center [302, 139] width 166 height 17
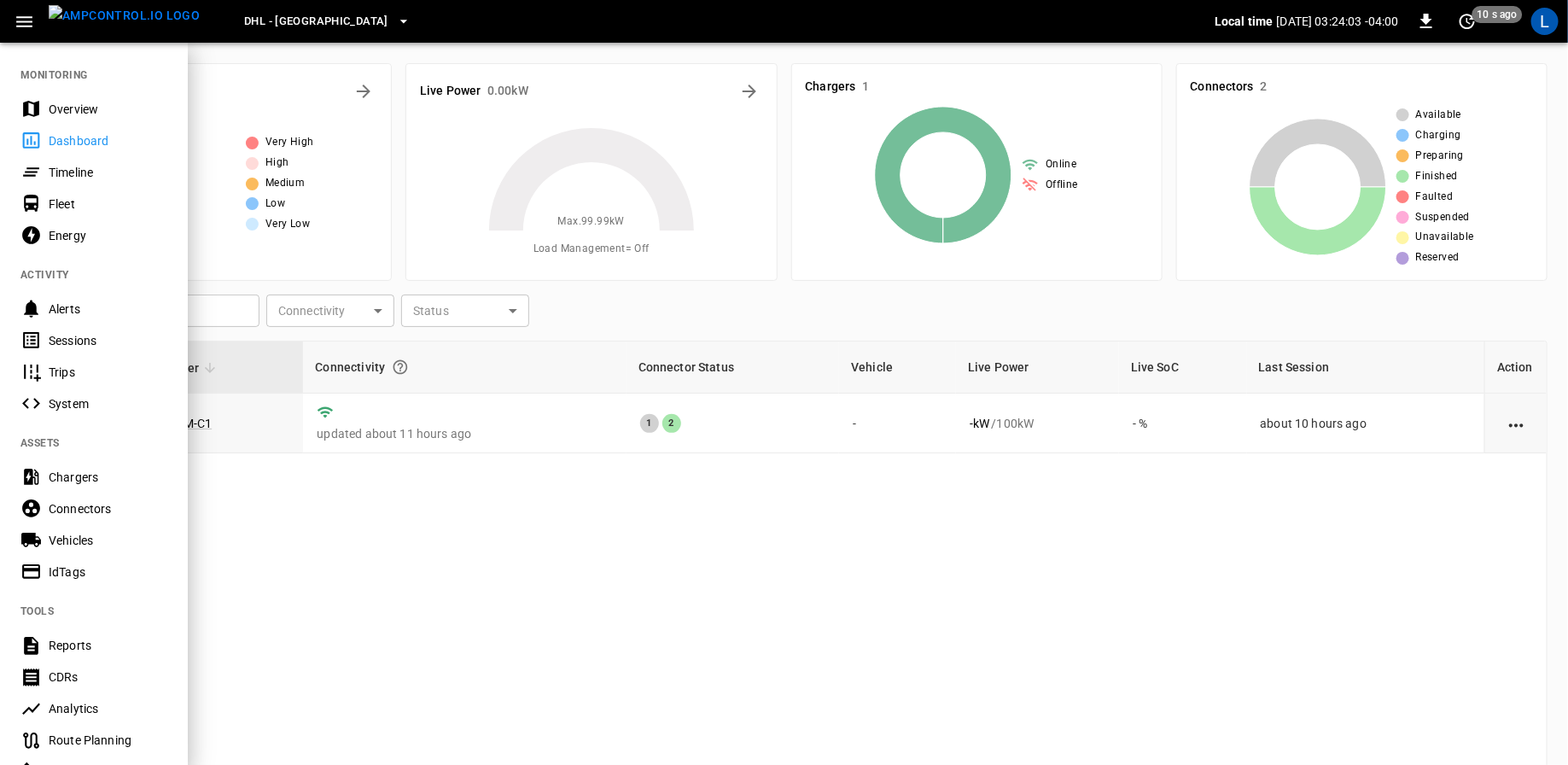
click at [202, 421] on div at bounding box center [784, 382] width 1568 height 765
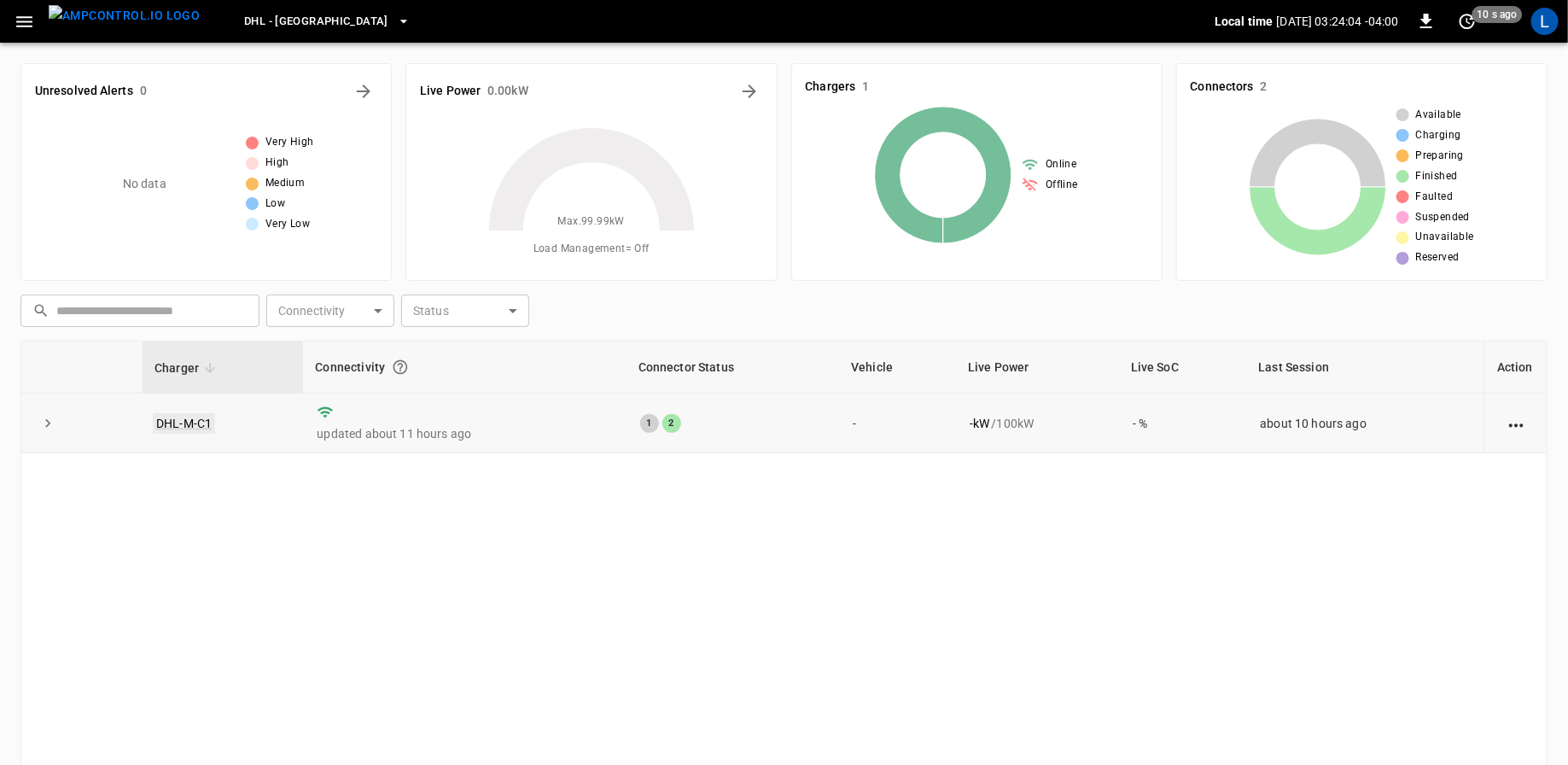
click at [189, 422] on link "DHL-M-C1" at bounding box center [184, 423] width 63 height 21
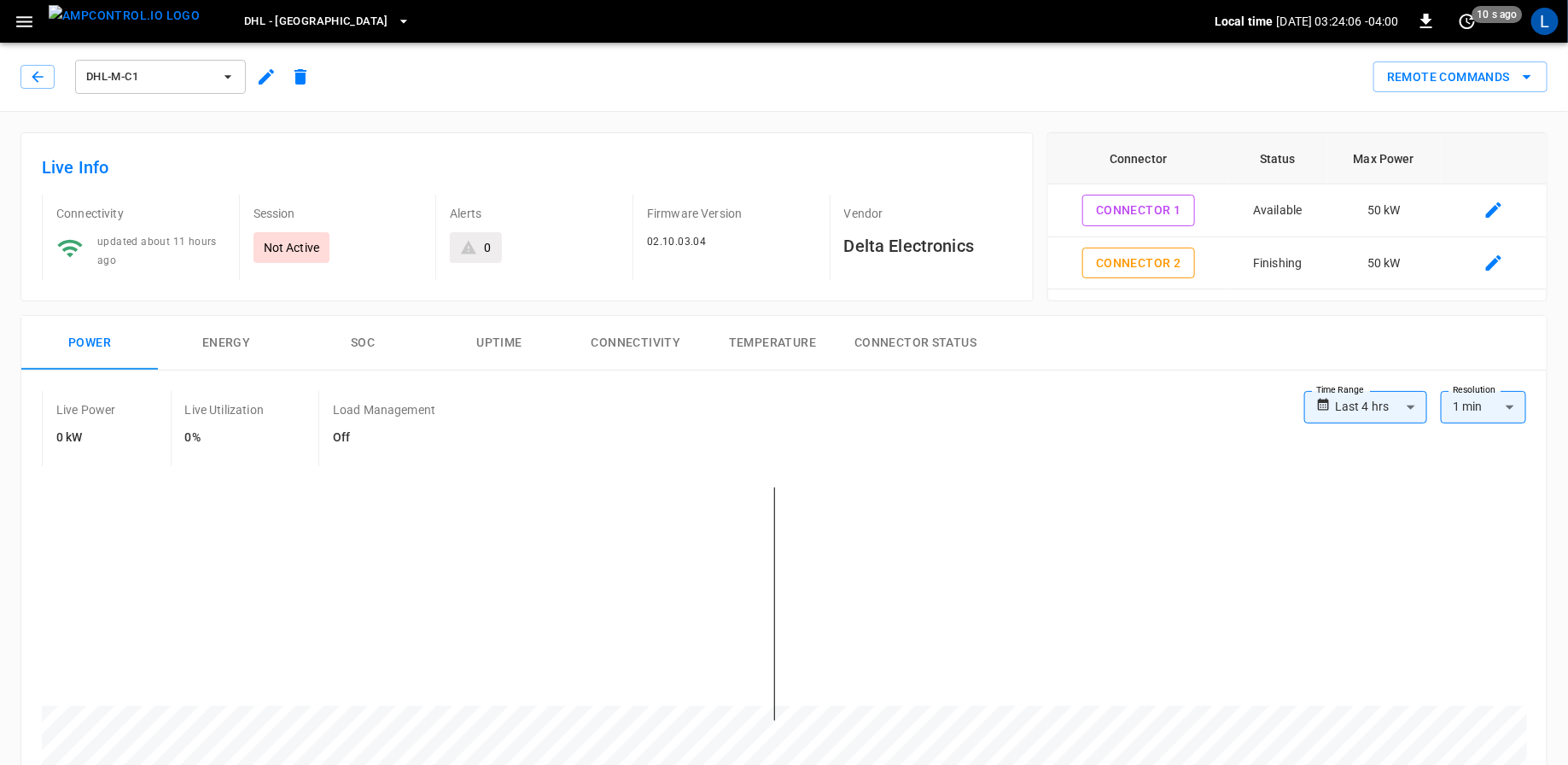
click at [509, 341] on button "Uptime" at bounding box center [499, 343] width 137 height 54
click at [292, 15] on span "DHL - [GEOGRAPHIC_DATA]" at bounding box center [317, 22] width 145 height 20
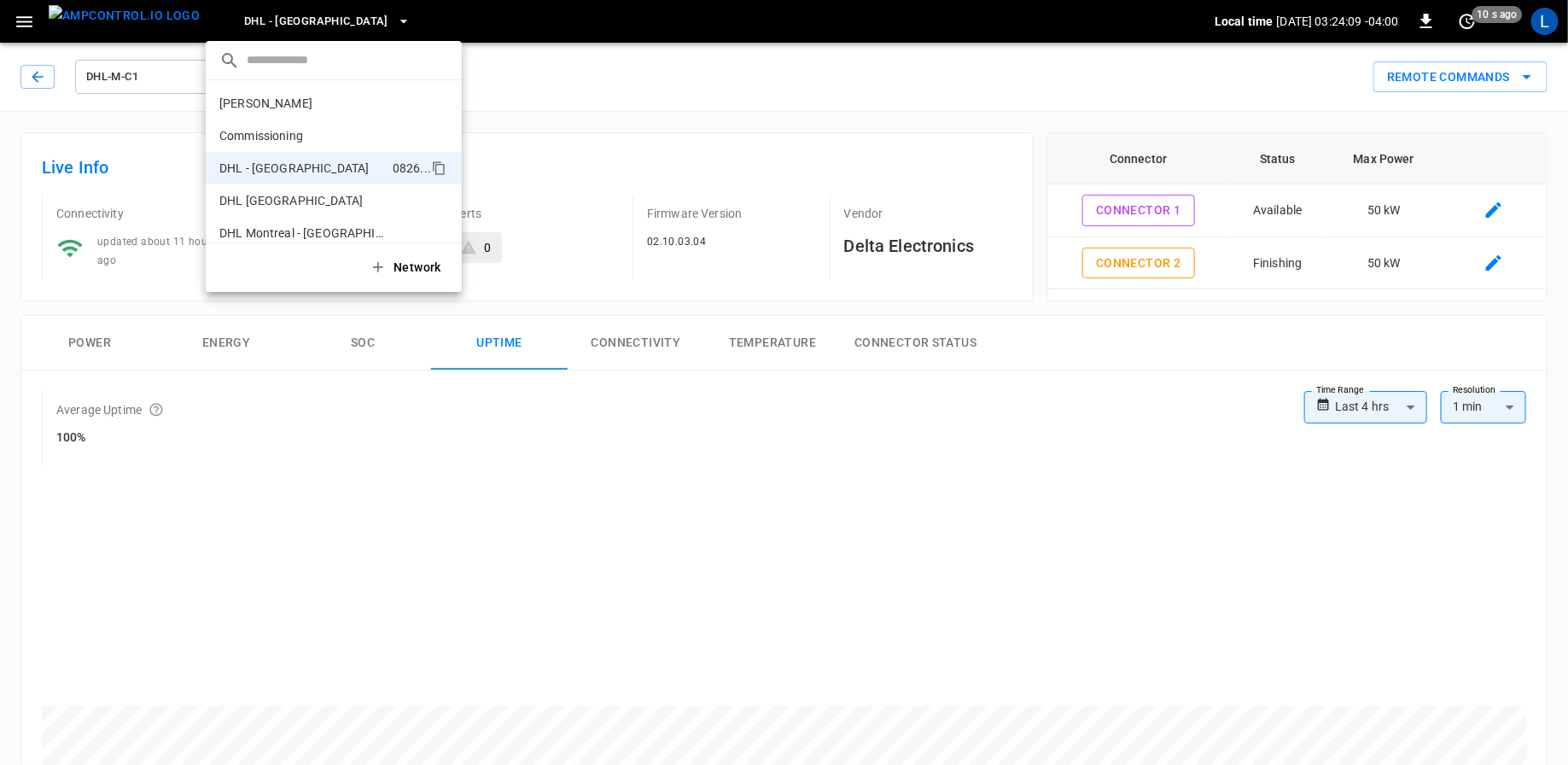
scroll to position [60, 0]
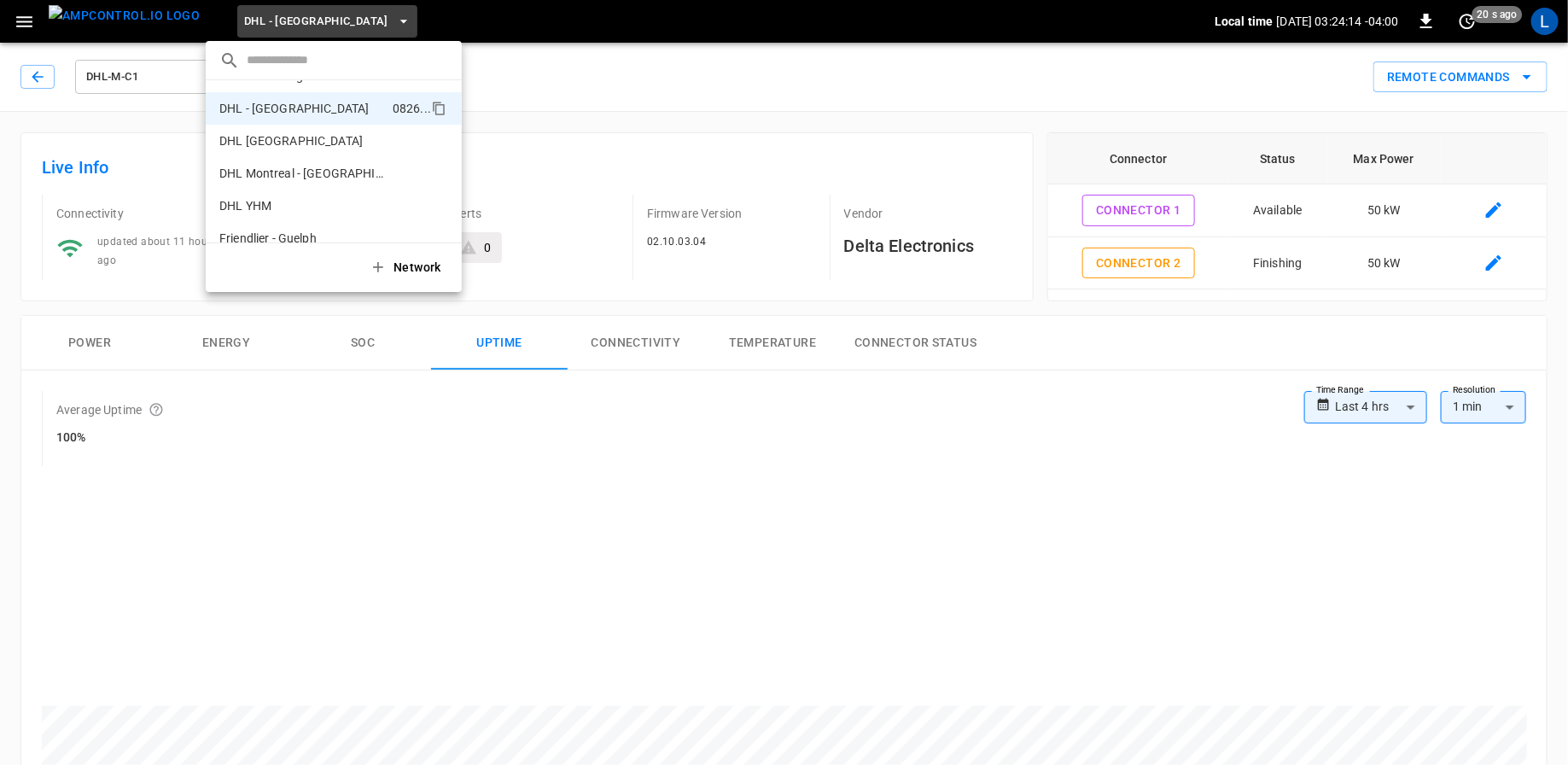
click at [603, 111] on div at bounding box center [784, 382] width 1568 height 765
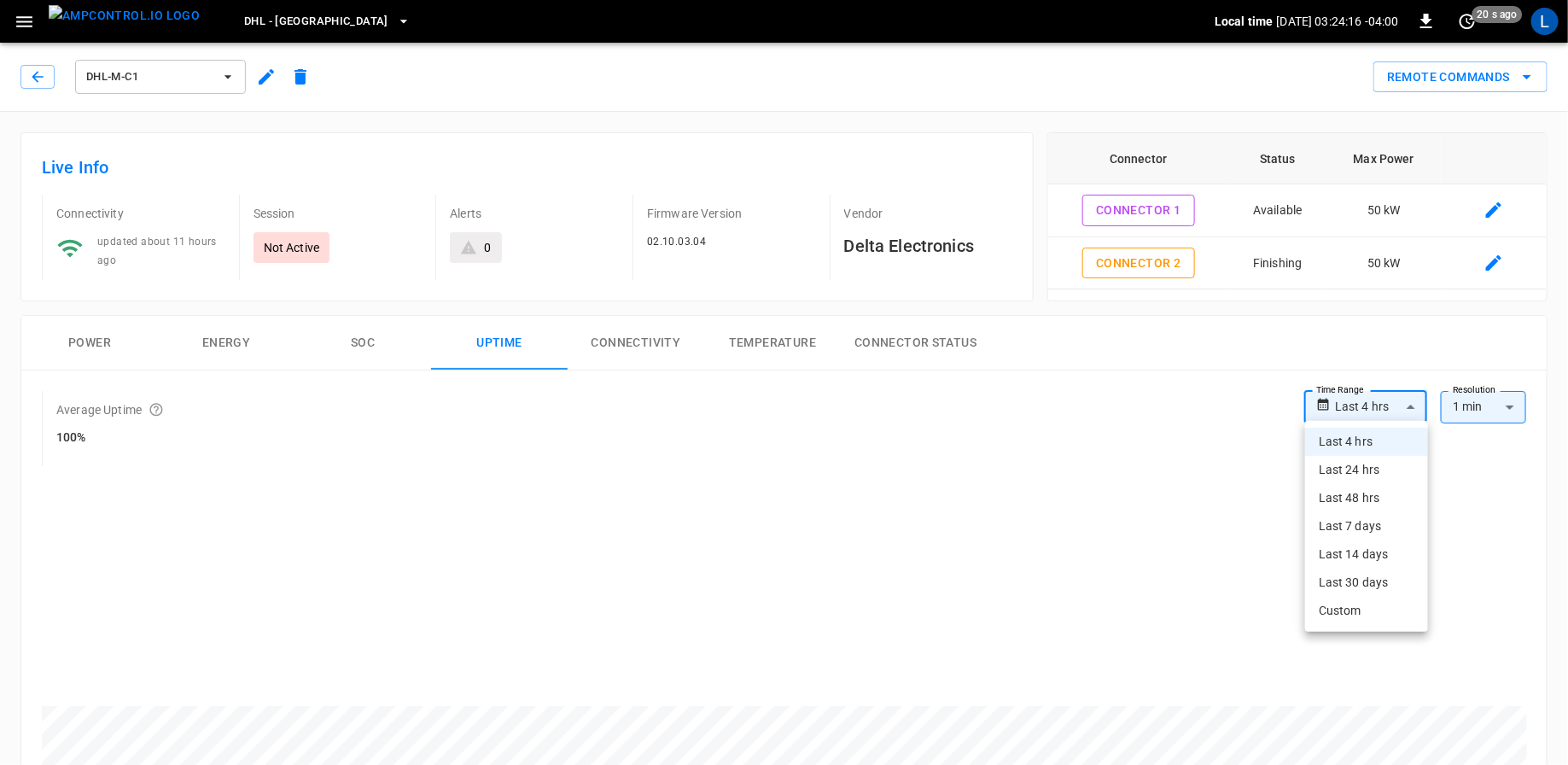
click at [1369, 587] on li "Last 30 days" at bounding box center [1365, 583] width 123 height 29
type input "**********"
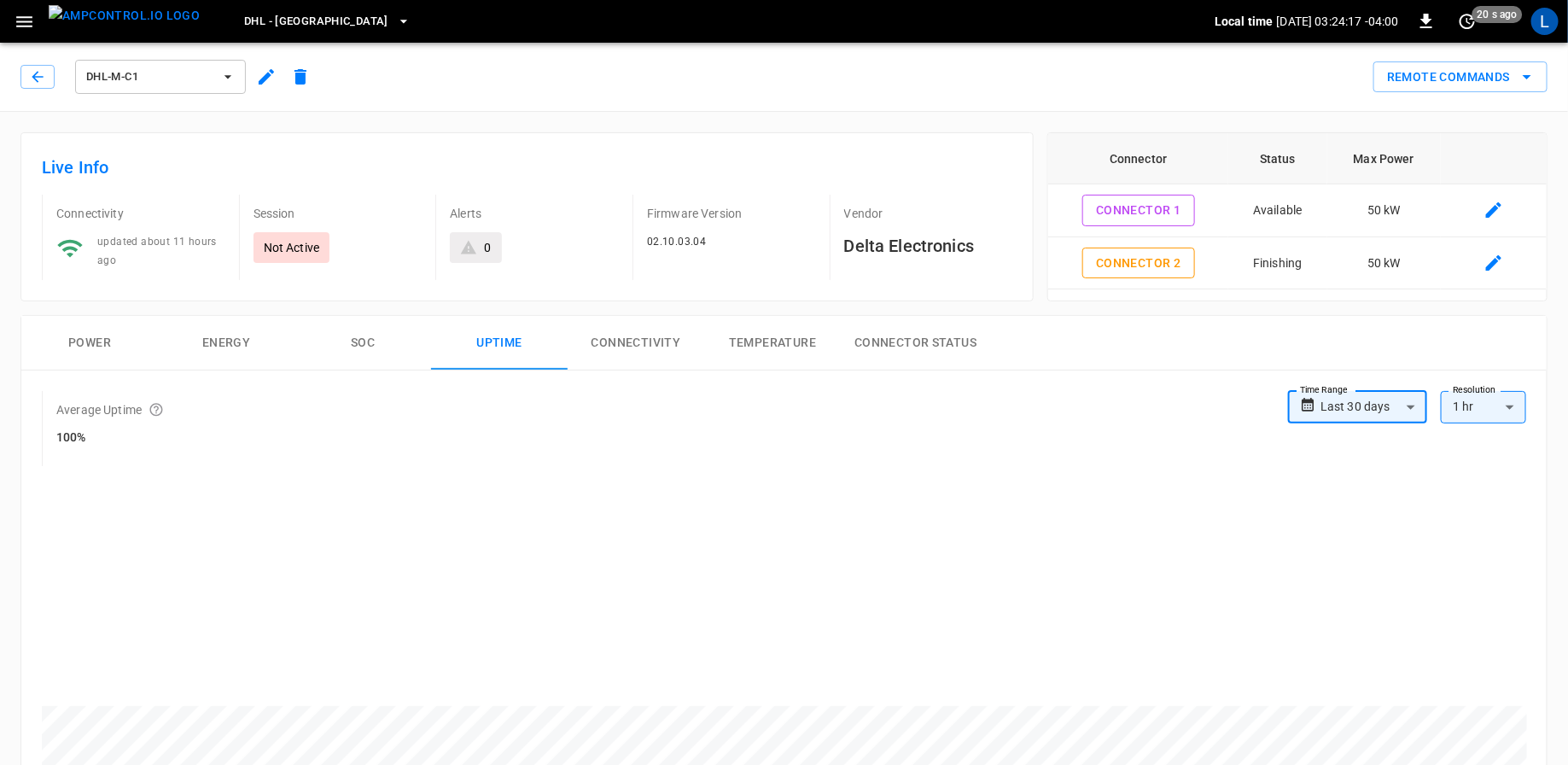
click at [1466, 473] on li "1 day" at bounding box center [1484, 470] width 86 height 29
click at [1475, 494] on li "1 week" at bounding box center [1484, 499] width 86 height 29
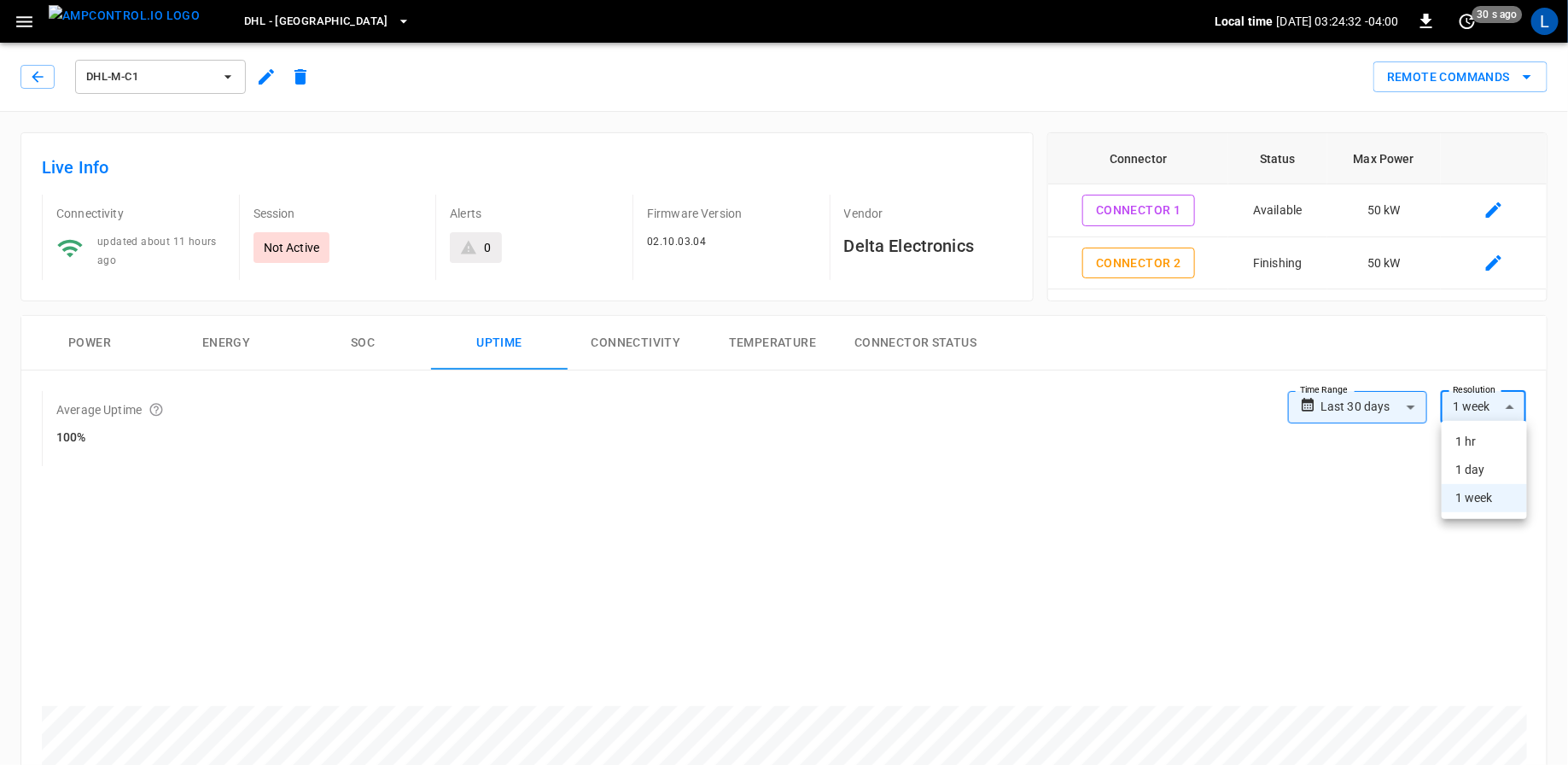
click at [1470, 469] on li "1 day" at bounding box center [1484, 470] width 86 height 29
type input "**"
click at [299, 29] on span "DHL - [GEOGRAPHIC_DATA]" at bounding box center [317, 22] width 145 height 20
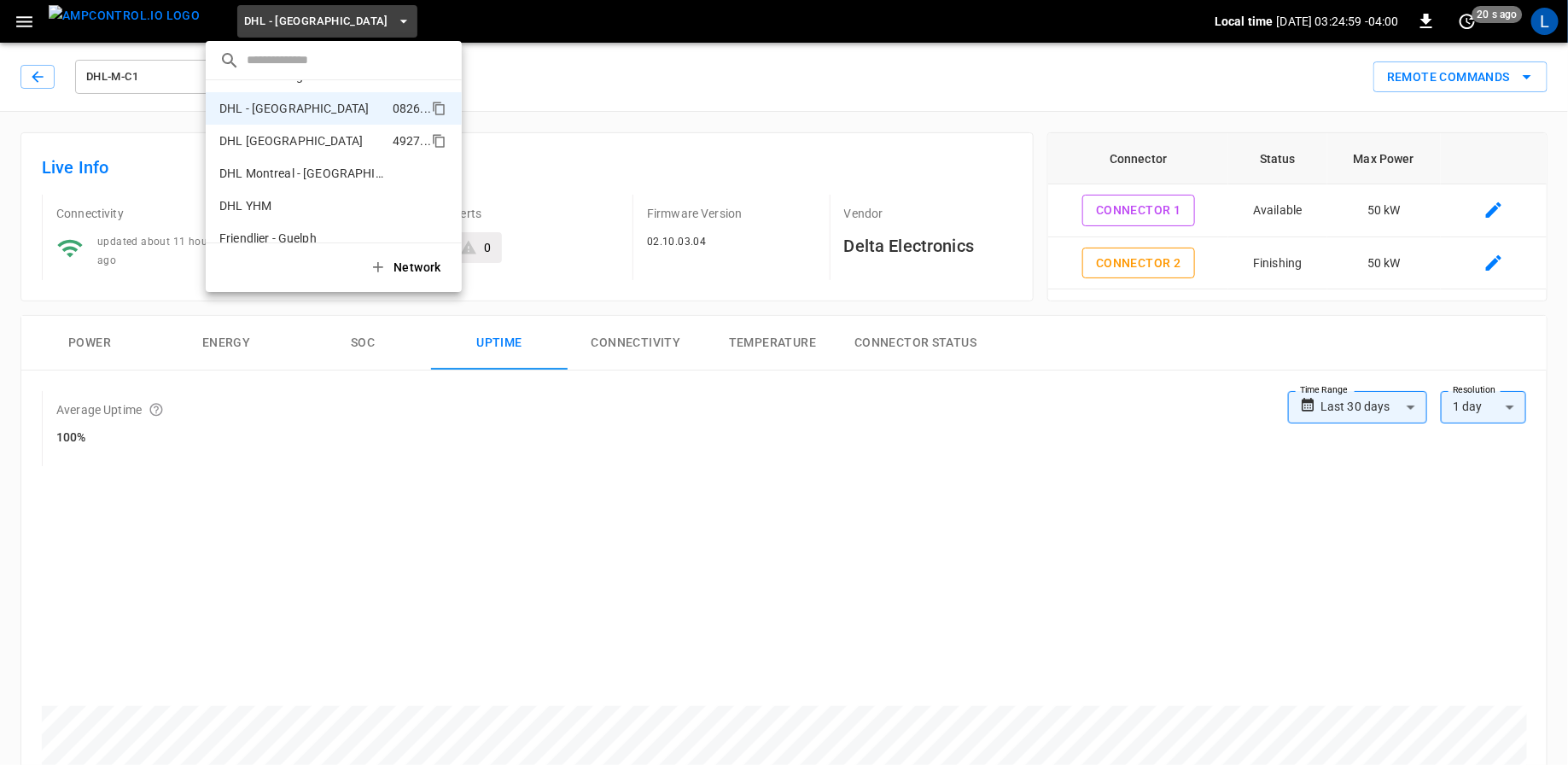
click at [270, 147] on p "DHL [GEOGRAPHIC_DATA]" at bounding box center [302, 141] width 166 height 17
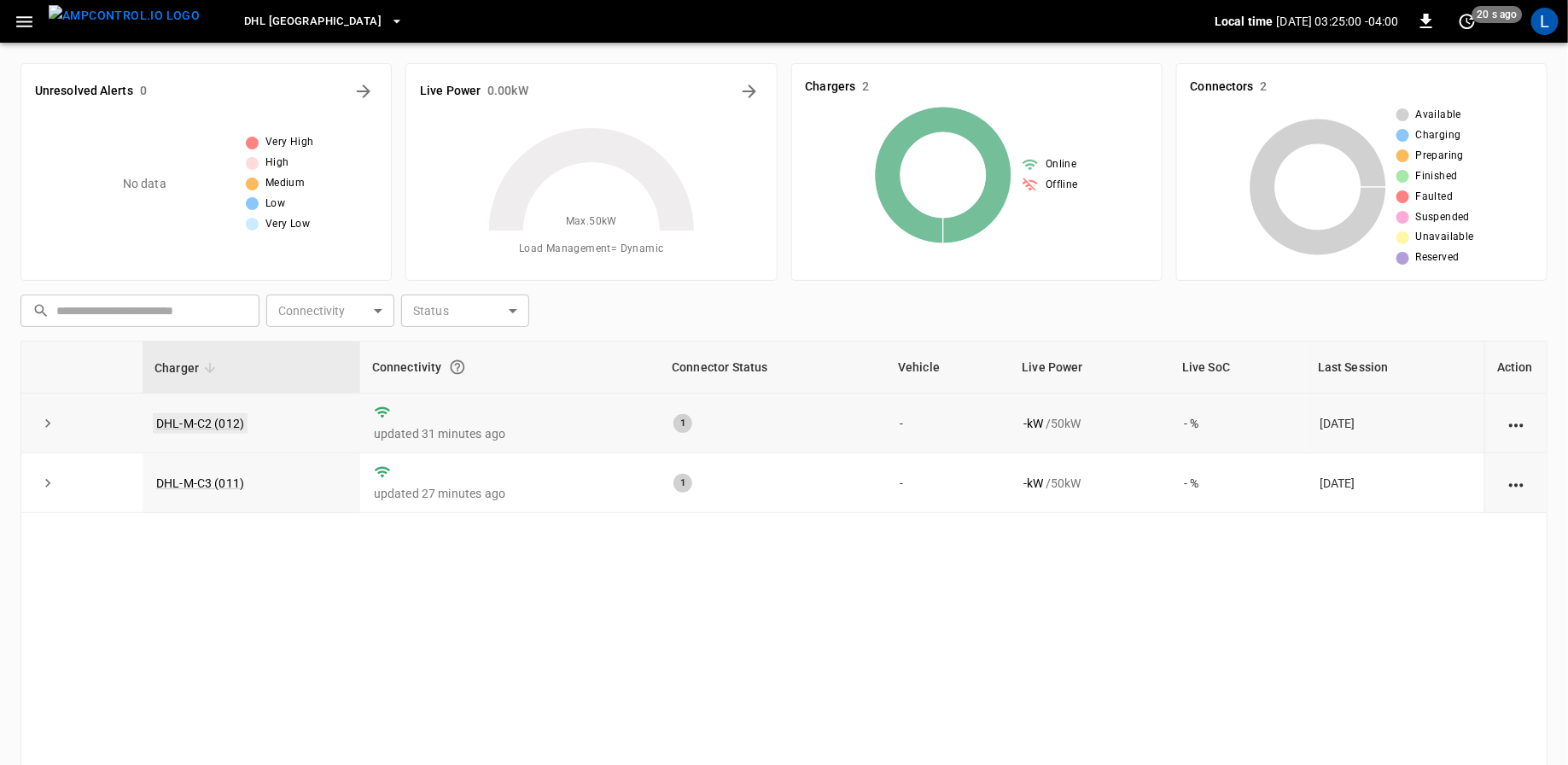
click at [211, 419] on link "DHL-M-C2 (012)" at bounding box center [201, 423] width 95 height 21
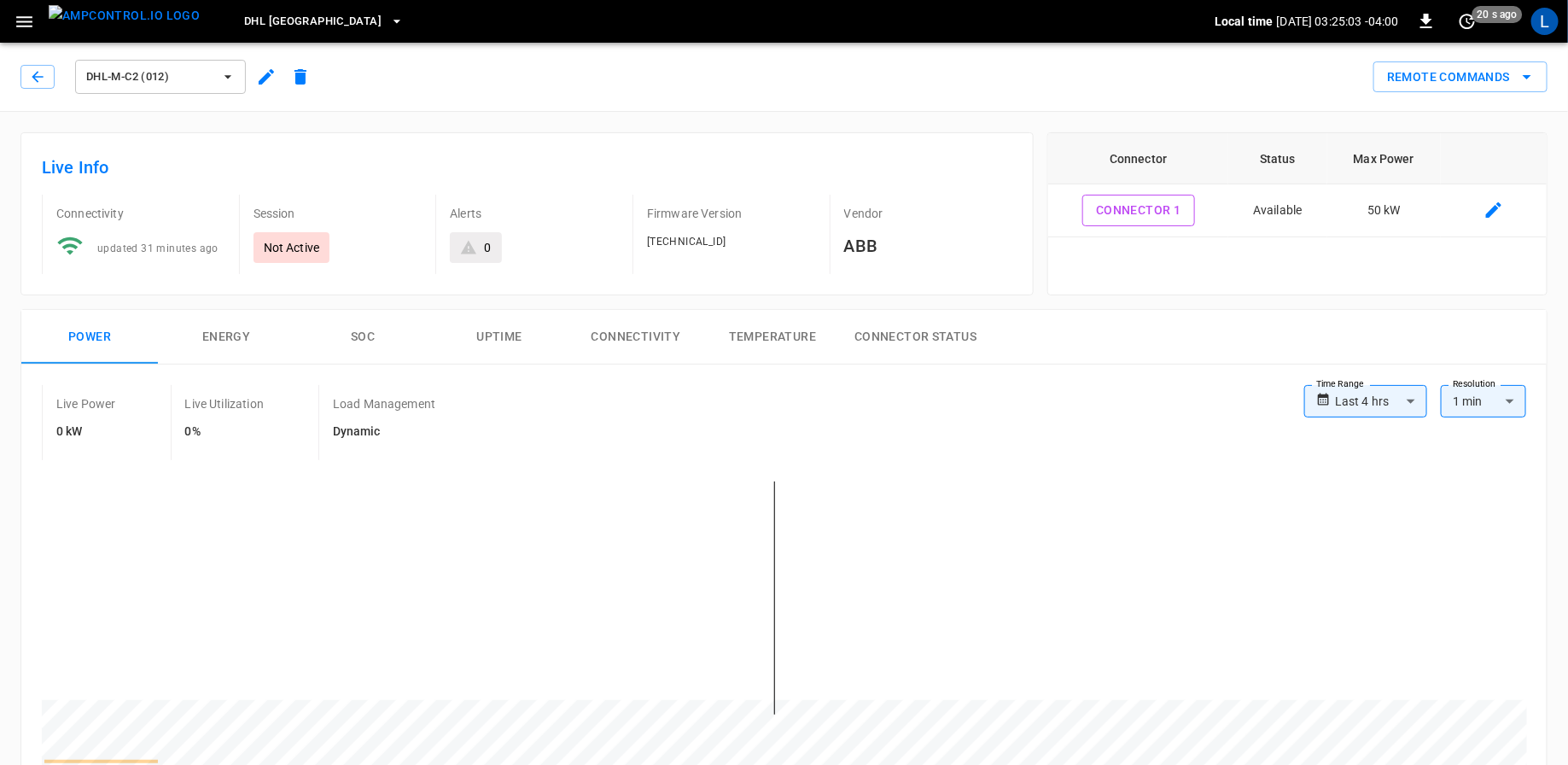
click at [518, 337] on button "Uptime" at bounding box center [499, 337] width 137 height 54
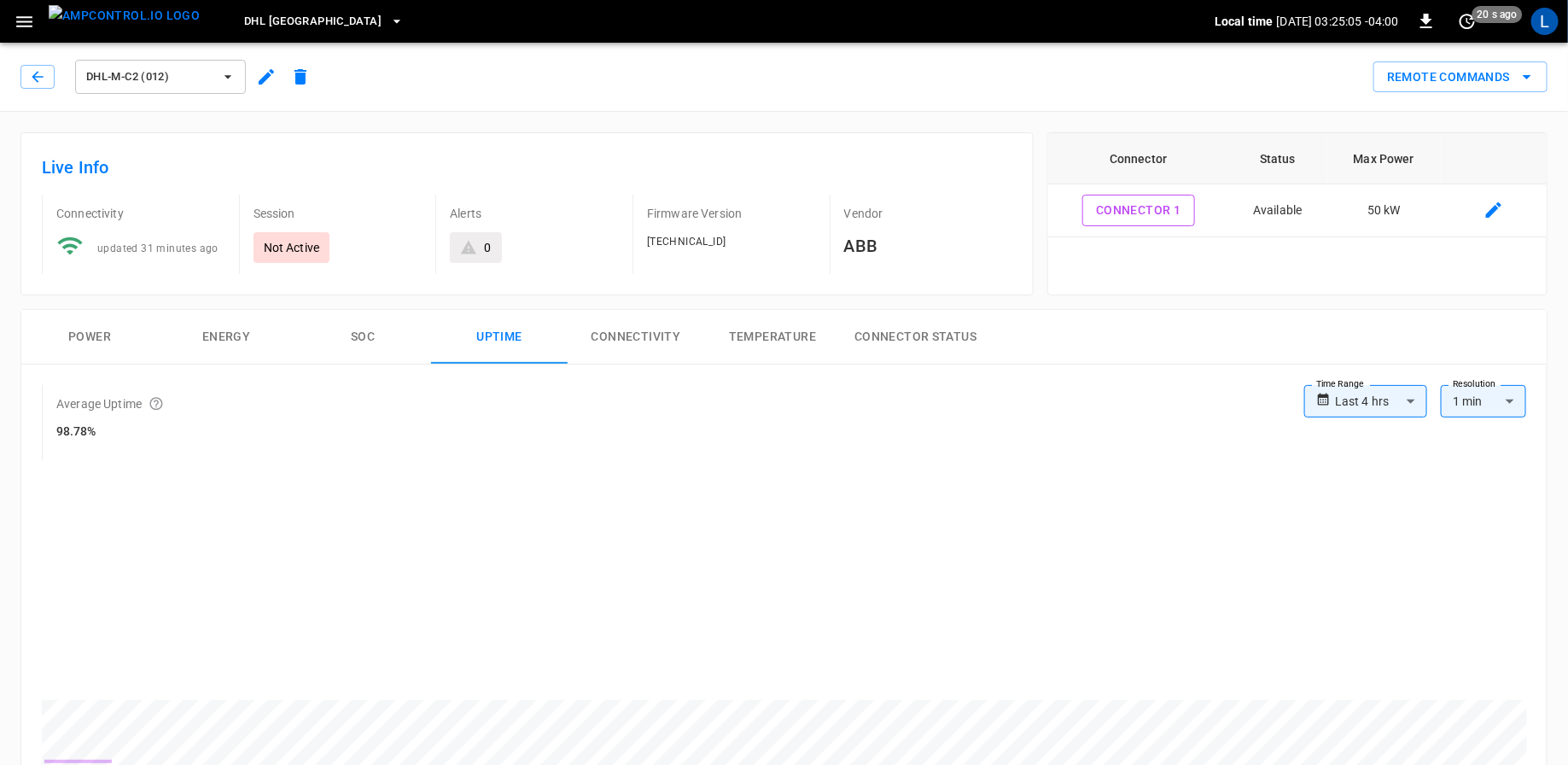
click at [1374, 579] on li "Last 30 days" at bounding box center [1365, 578] width 123 height 29
type input "**********"
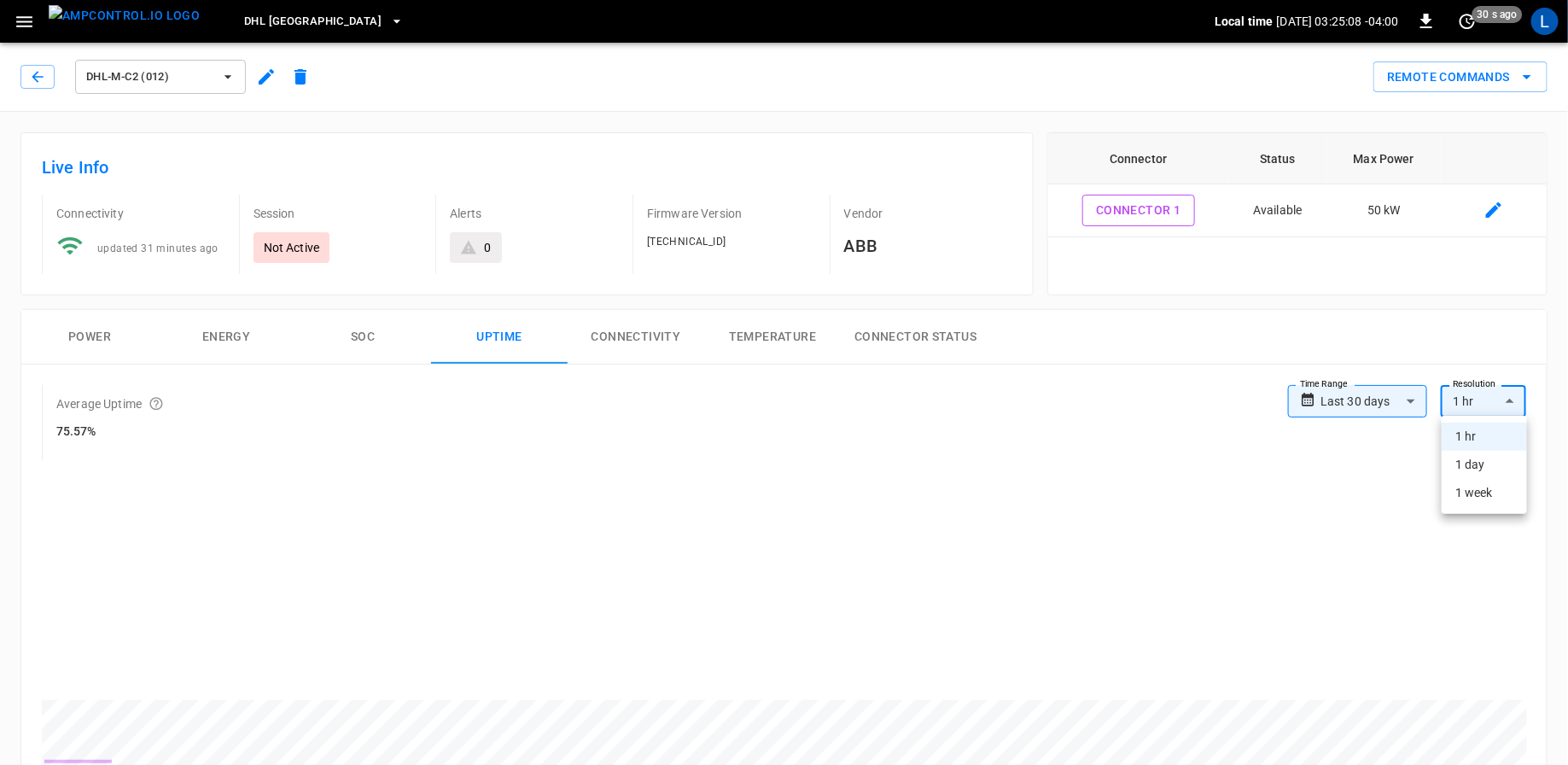
click at [1469, 473] on li "1 day" at bounding box center [1484, 465] width 86 height 29
type input "**"
click at [178, 82] on span "DHL-M-C2 (012)" at bounding box center [149, 77] width 126 height 20
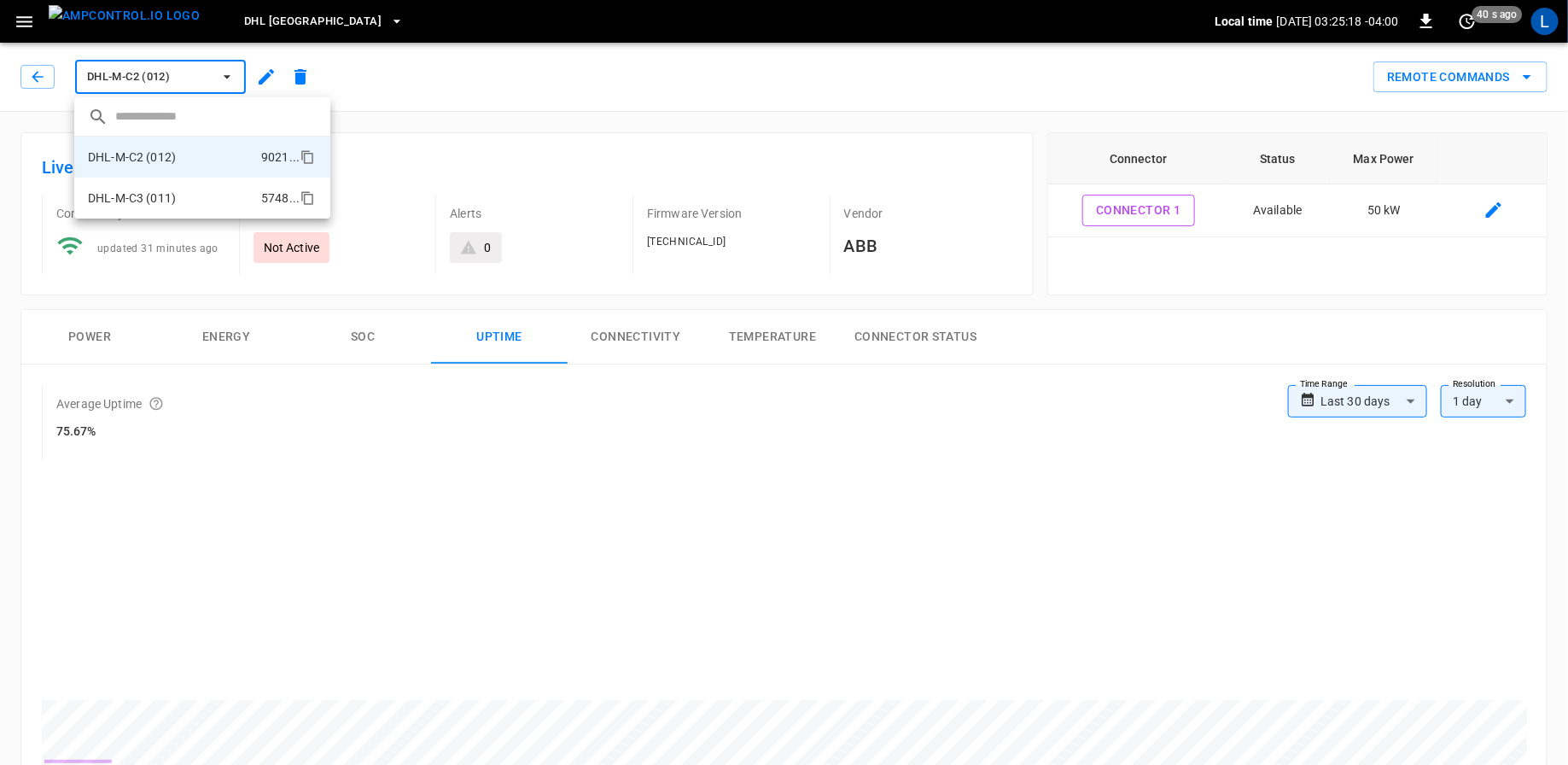
click at [150, 199] on p "DHL-M-C3 (011)" at bounding box center [131, 198] width 87 height 17
